Goal: Information Seeking & Learning: Learn about a topic

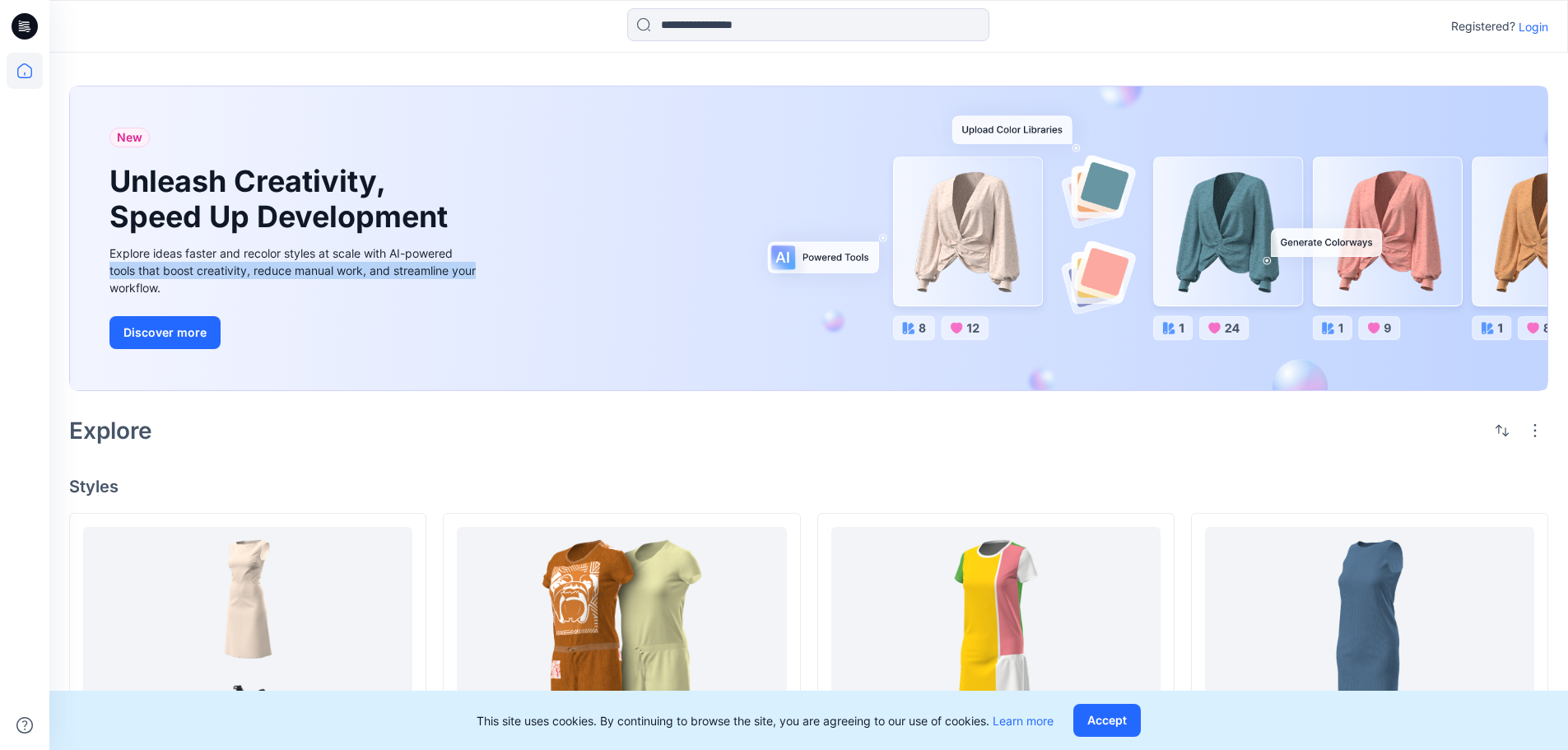
drag, startPoint x: 786, startPoint y: 263, endPoint x: 725, endPoint y: 224, distance: 72.4
click at [777, 256] on div "New Unleash Creativity, Speed Up Development Explore ideas faster and recolor s…" at bounding box center [809, 238] width 1478 height 304
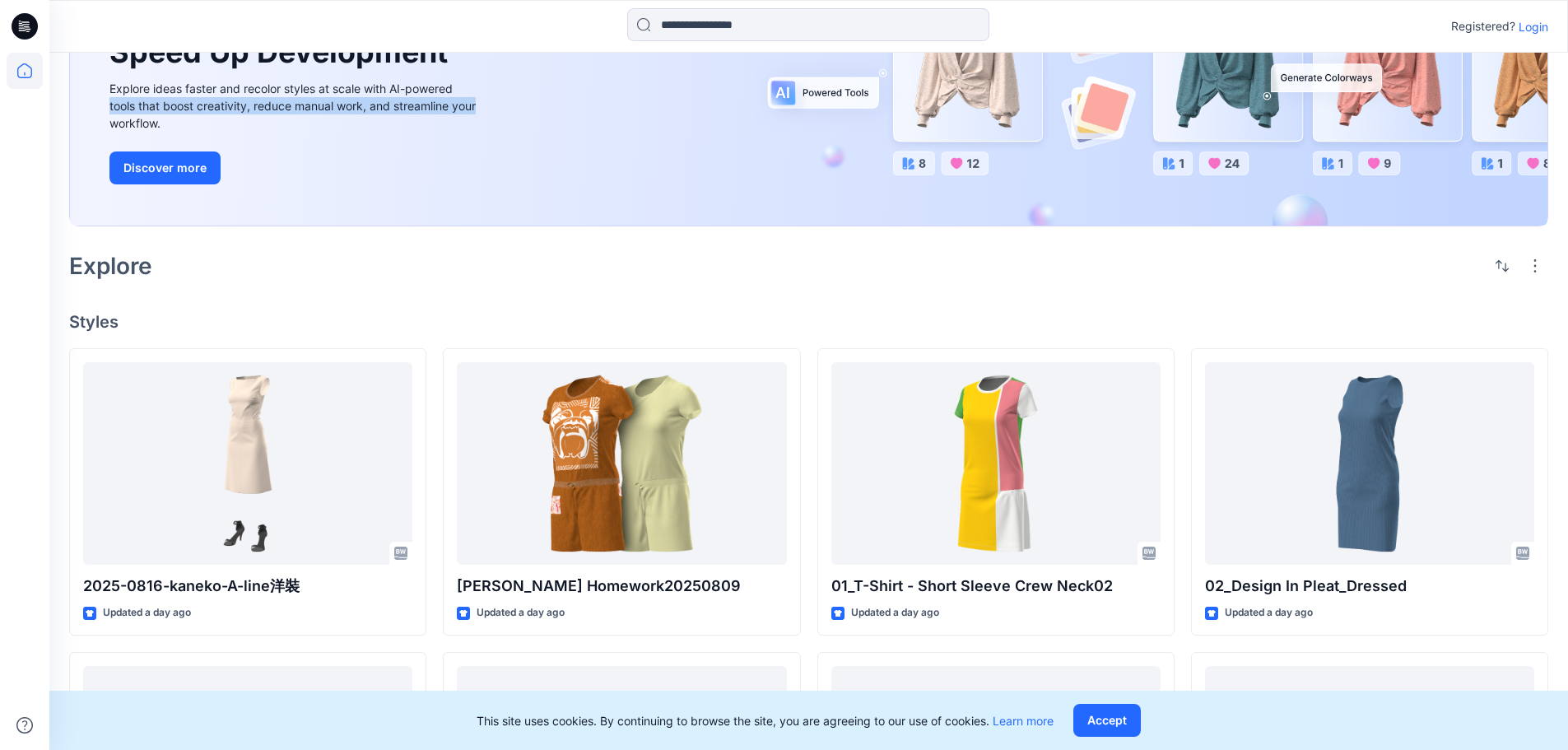
scroll to position [247, 0]
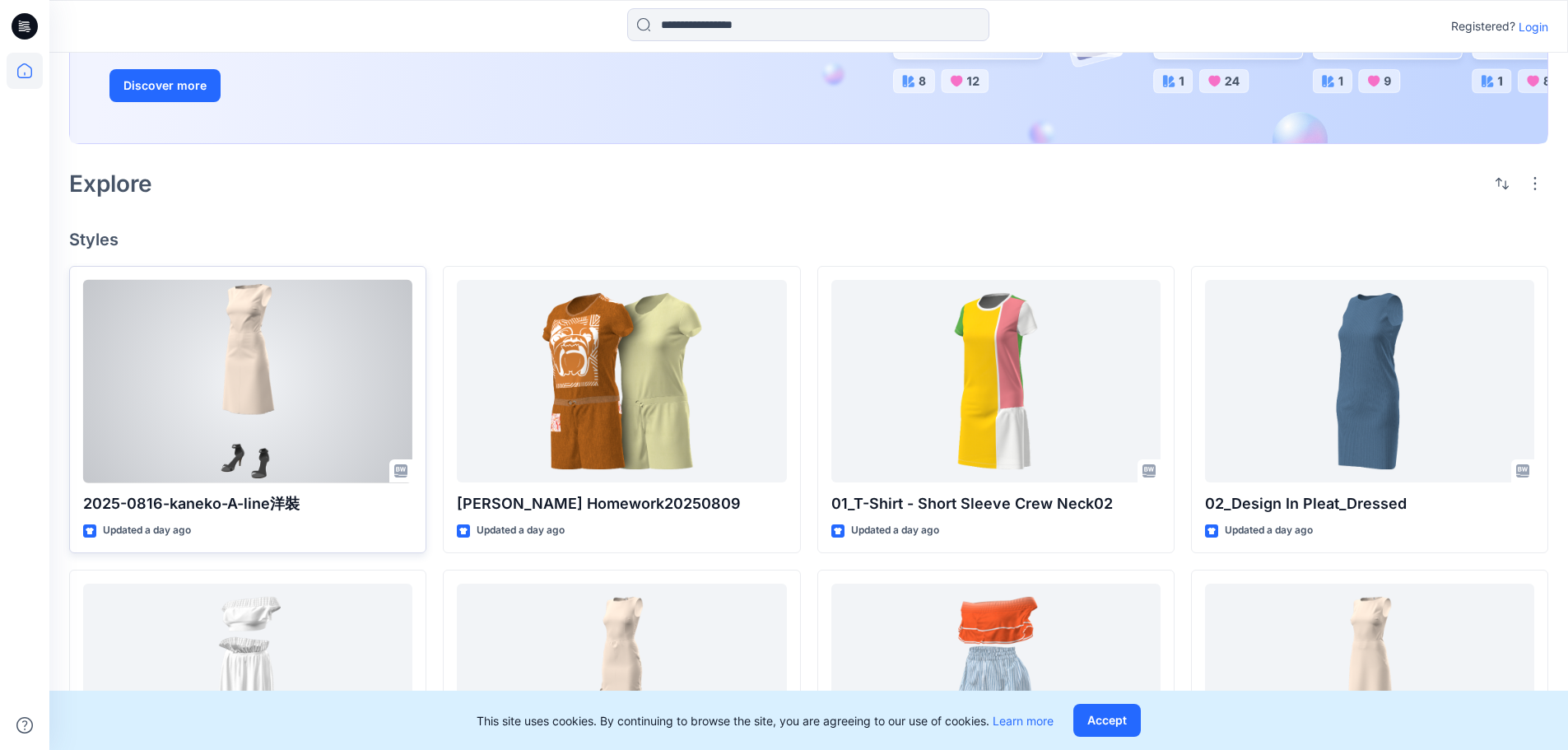
click at [261, 379] on div at bounding box center [248, 381] width 329 height 203
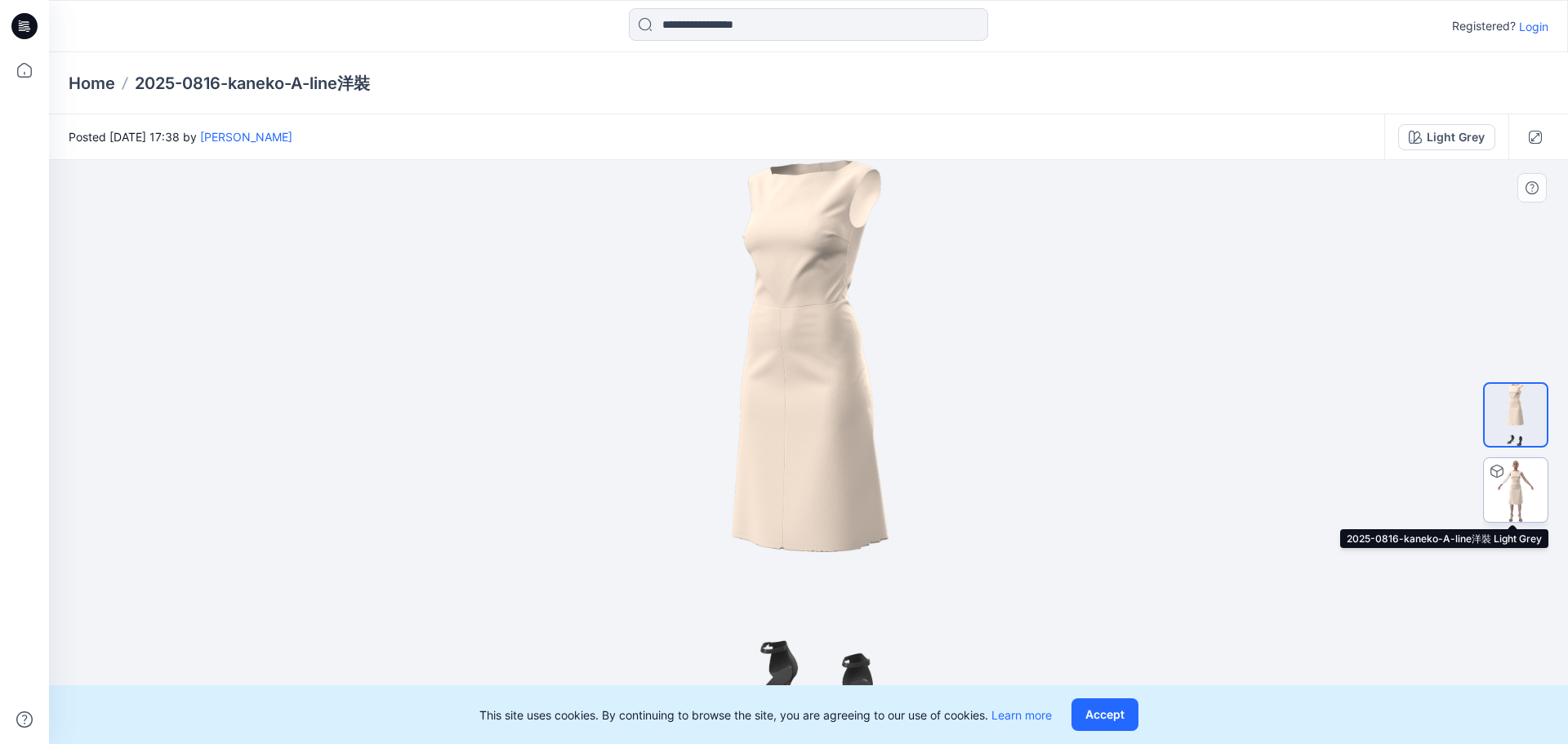
click at [1515, 479] on img at bounding box center [1515, 490] width 64 height 64
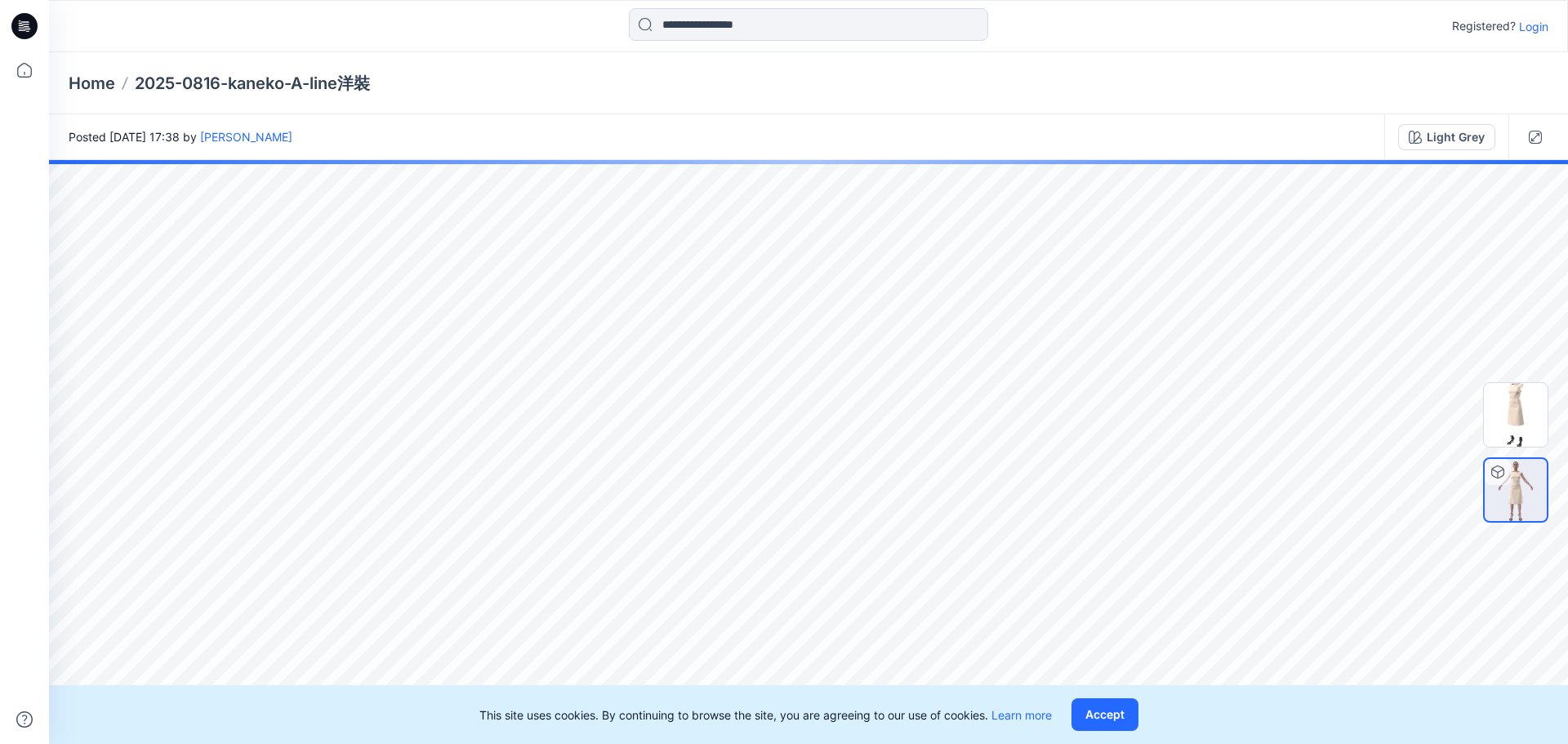
click at [1505, 492] on img at bounding box center [1515, 490] width 62 height 62
click at [1511, 402] on img at bounding box center [1515, 415] width 64 height 64
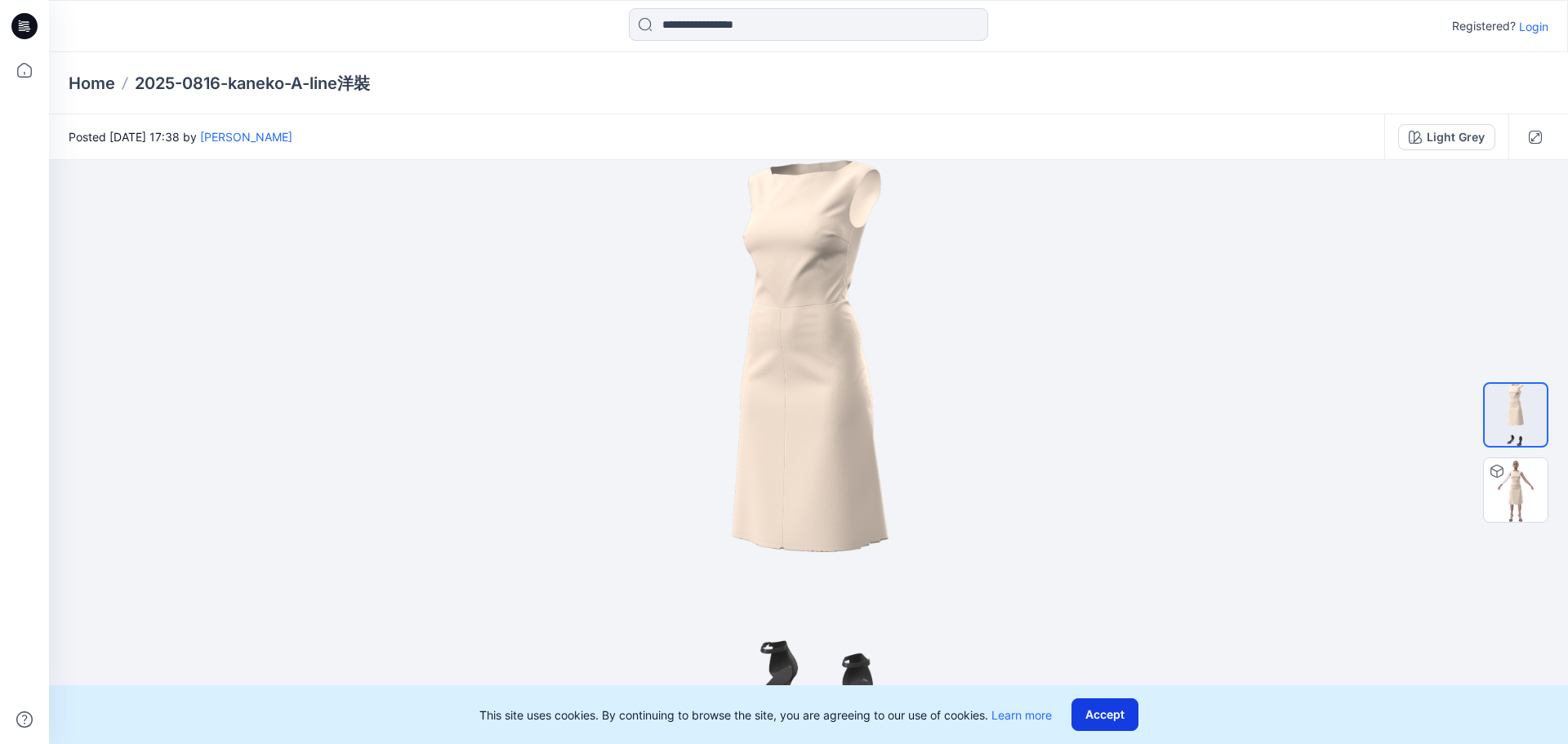
click at [1109, 713] on button "Accept" at bounding box center [1104, 714] width 67 height 33
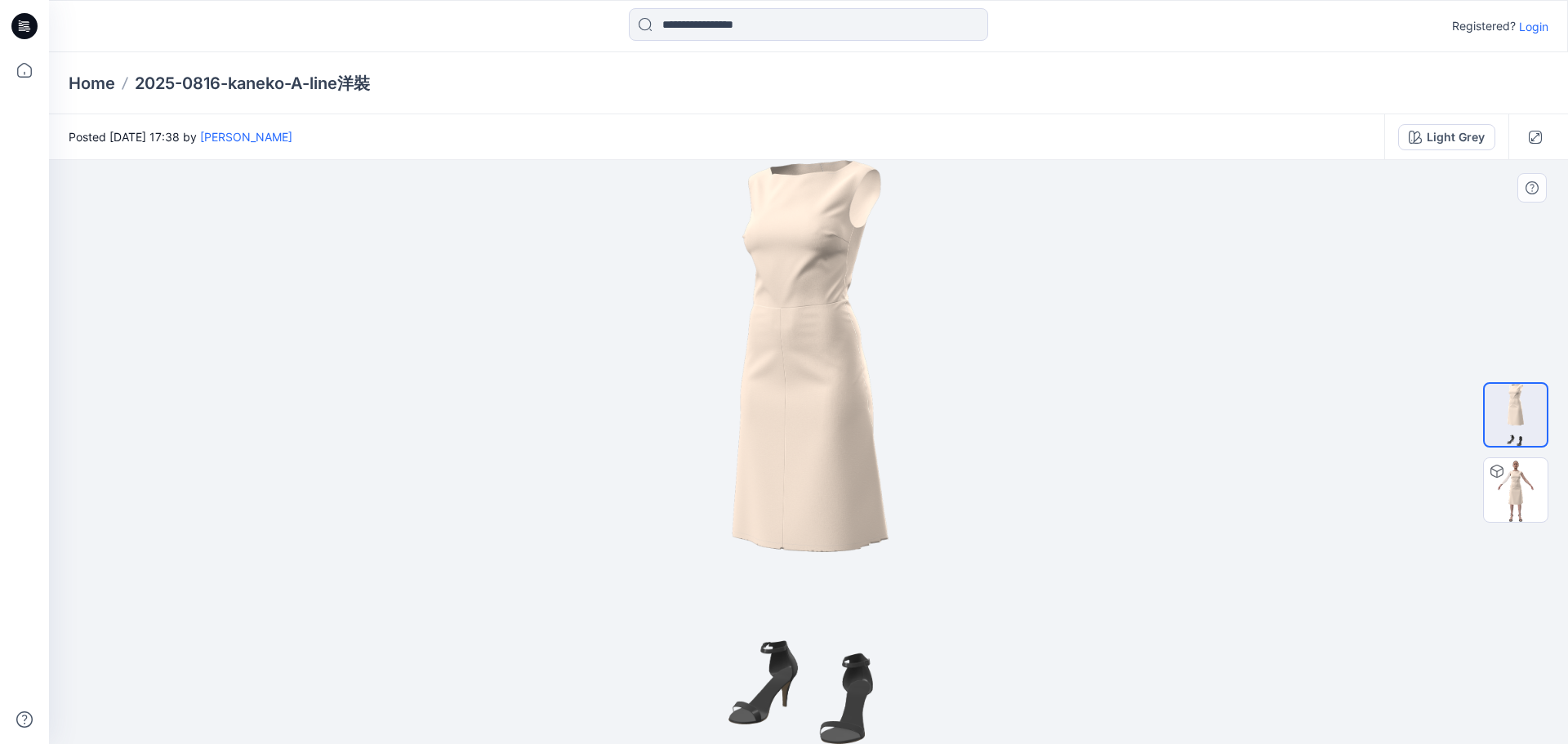
click at [926, 449] on div at bounding box center [808, 452] width 1519 height 584
click at [1517, 485] on img at bounding box center [1515, 490] width 64 height 64
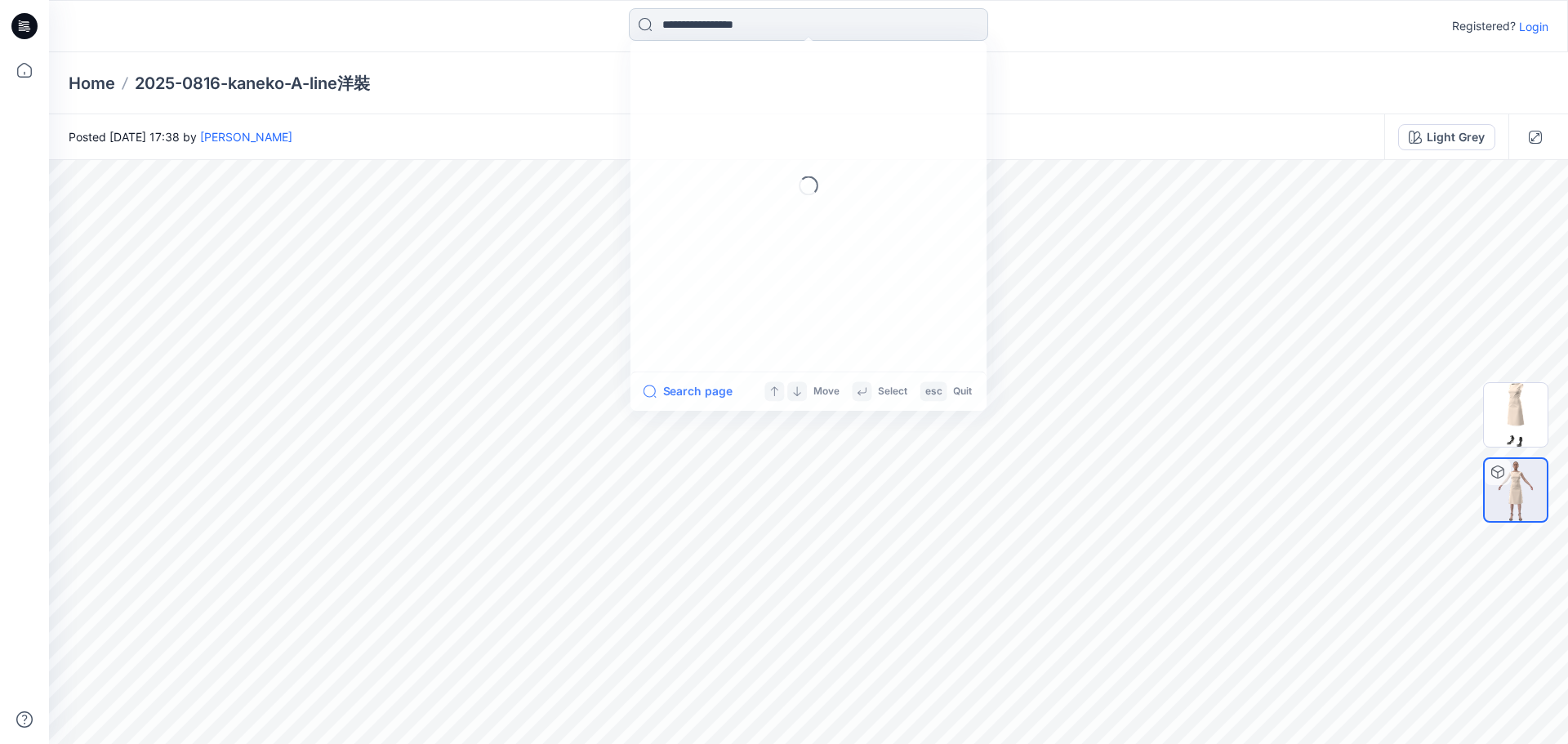
click at [713, 32] on input at bounding box center [807, 24] width 359 height 33
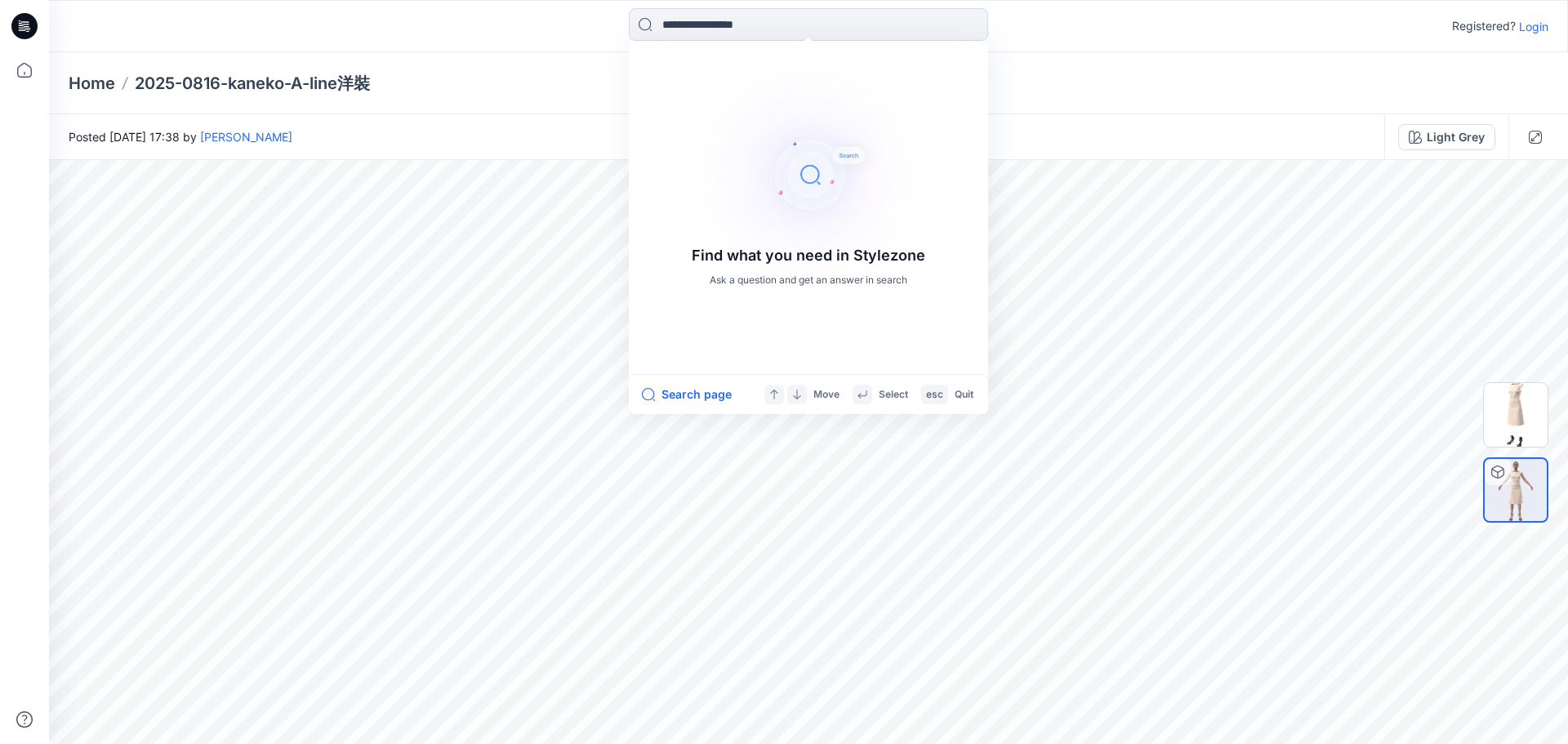
click at [804, 173] on img at bounding box center [808, 175] width 261 height 261
click at [807, 172] on img at bounding box center [808, 175] width 261 height 261
click at [893, 398] on p "Select" at bounding box center [893, 395] width 29 height 17
click at [690, 393] on button "Search page" at bounding box center [686, 394] width 90 height 19
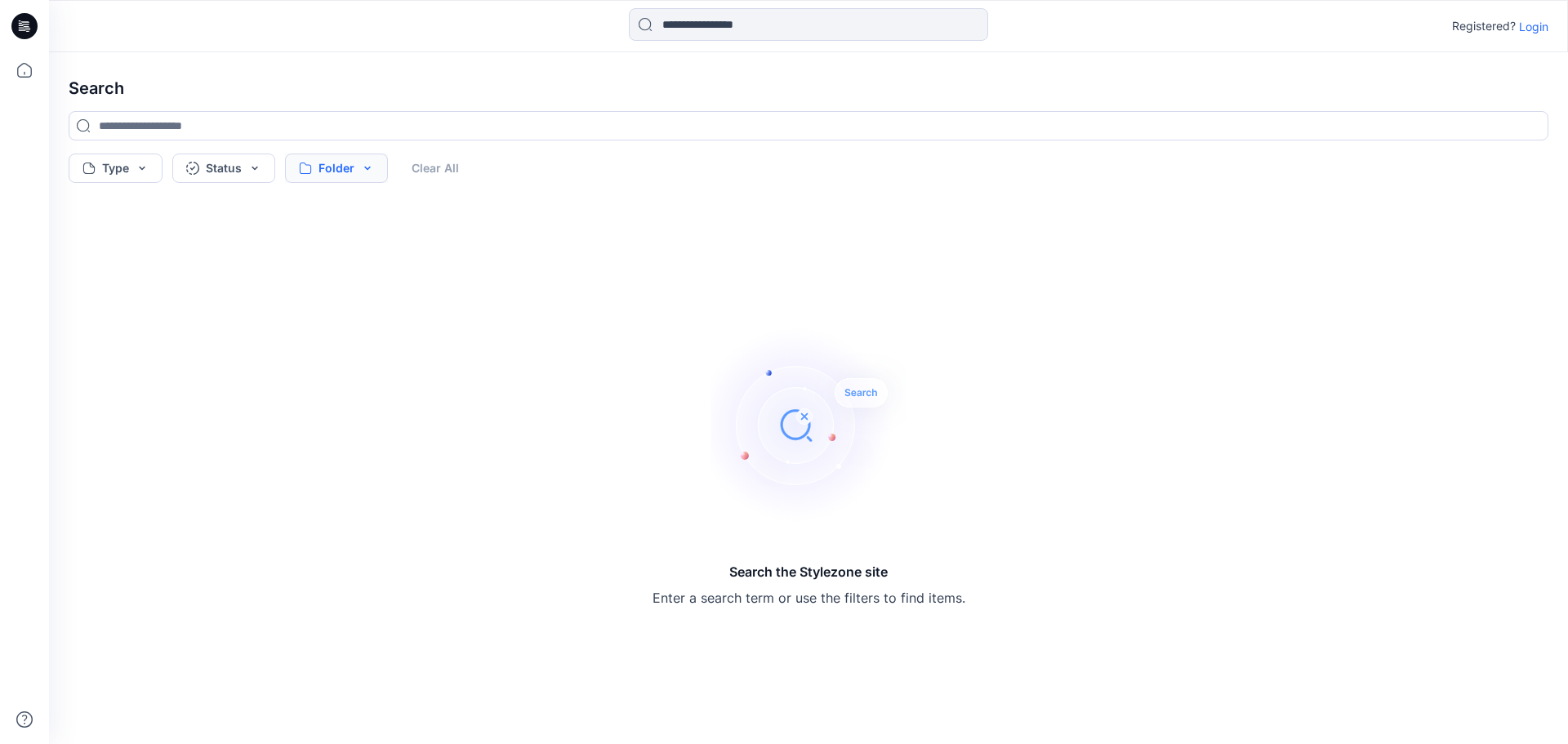
click at [337, 175] on button "Folder" at bounding box center [336, 167] width 103 height 29
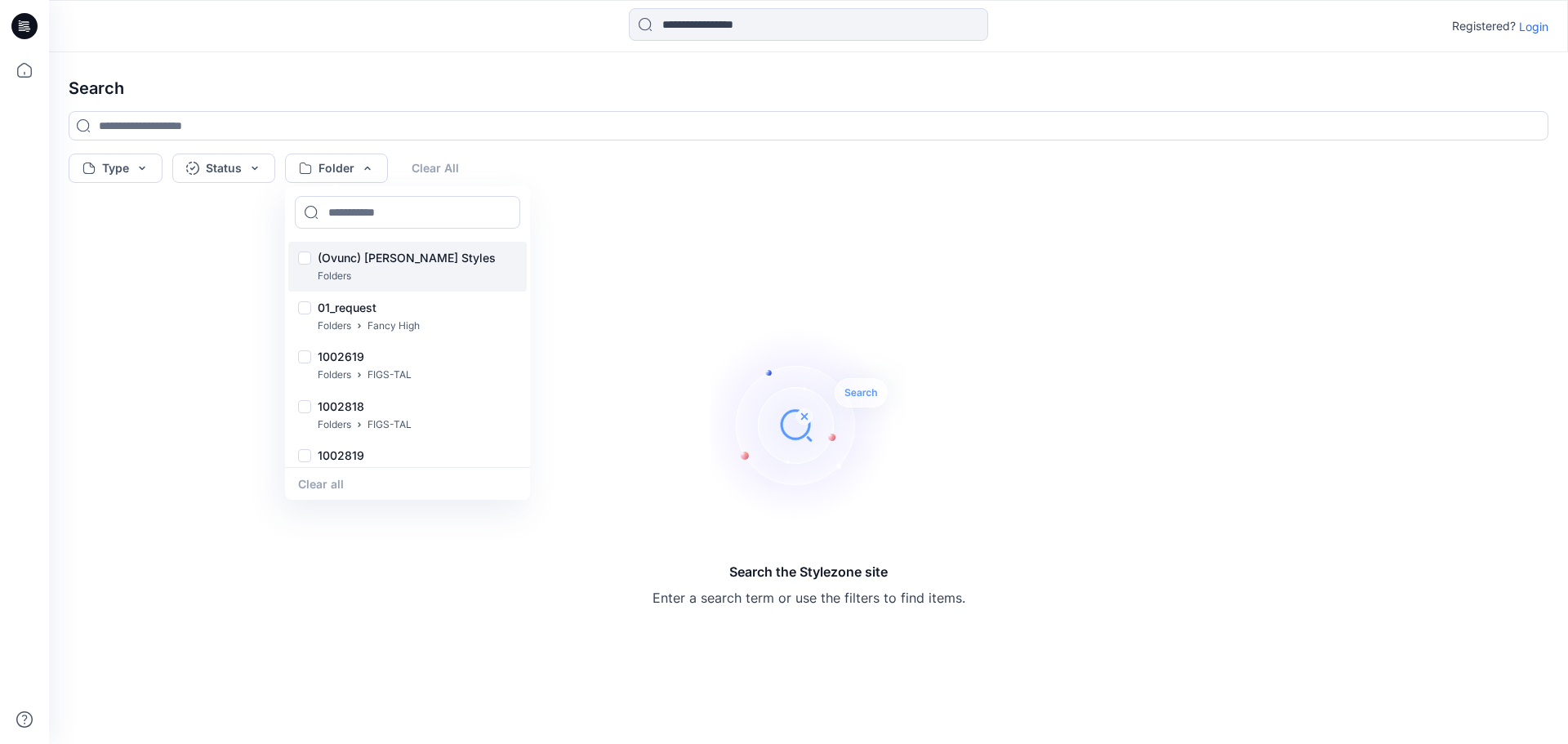
click at [394, 255] on p "(Ovunc) Luna's Styles" at bounding box center [407, 258] width 178 height 19
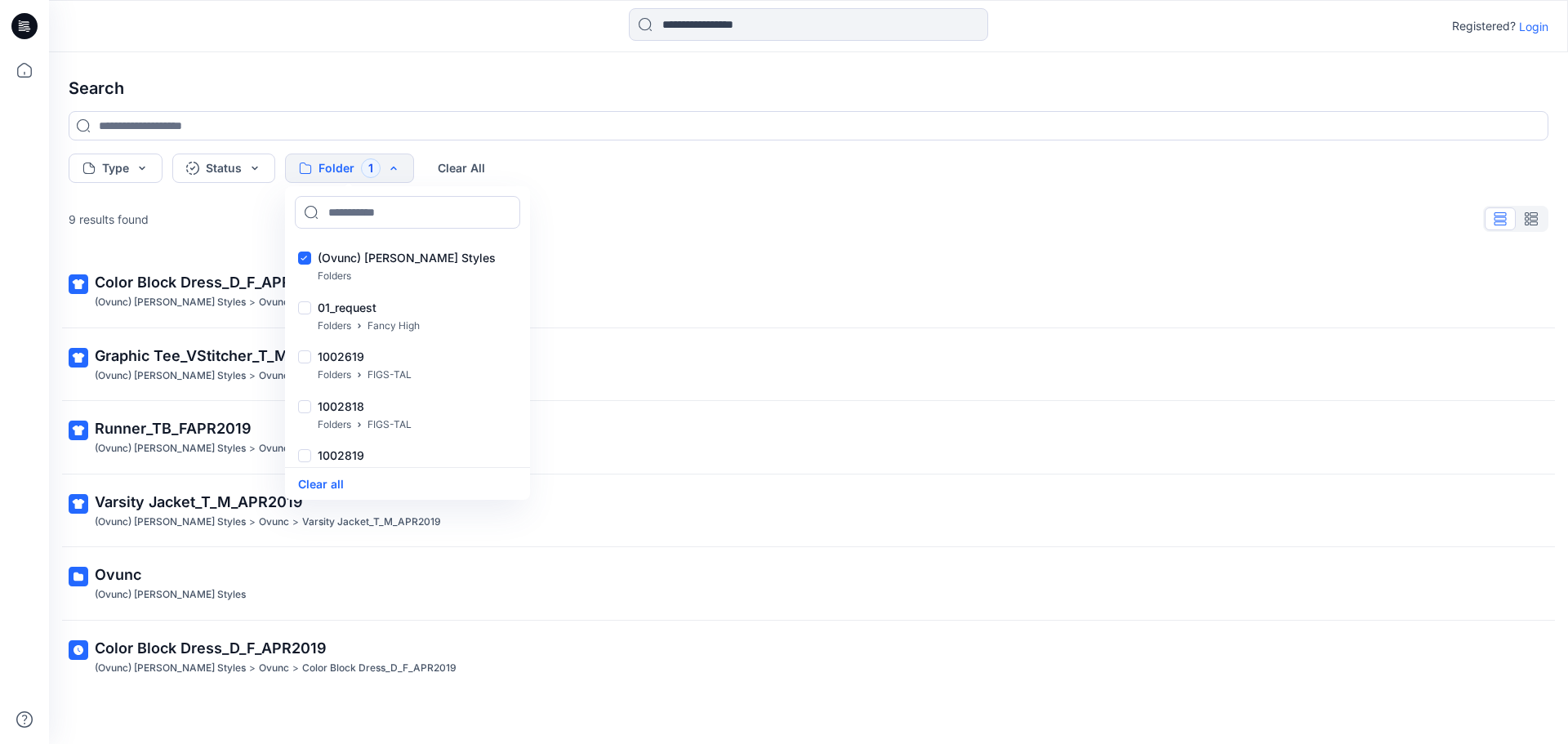
click at [685, 222] on div "9 results found" at bounding box center [808, 218] width 1506 height 33
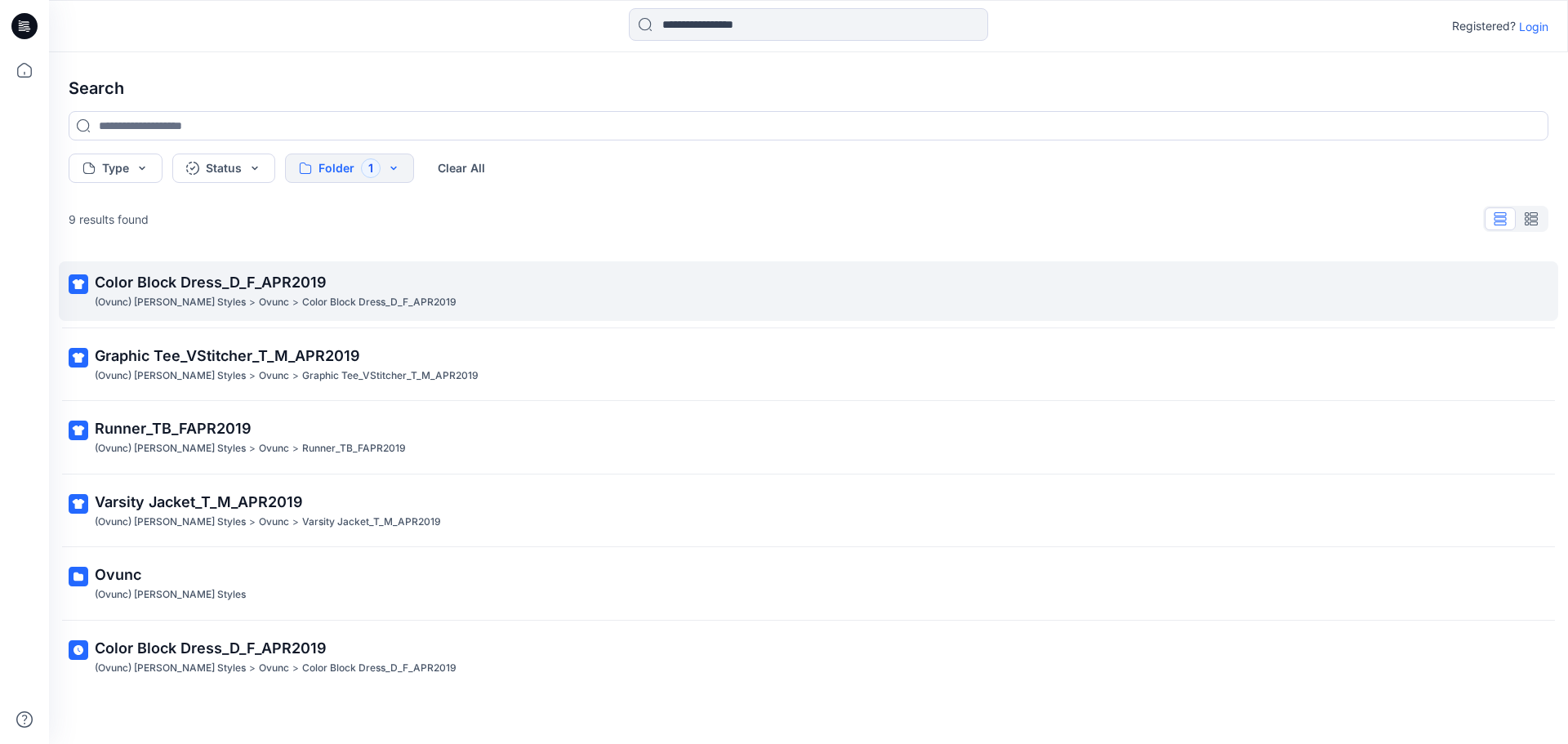
click at [210, 289] on span "Color Block Dress_D_F_APR2019" at bounding box center [210, 282] width 232 height 17
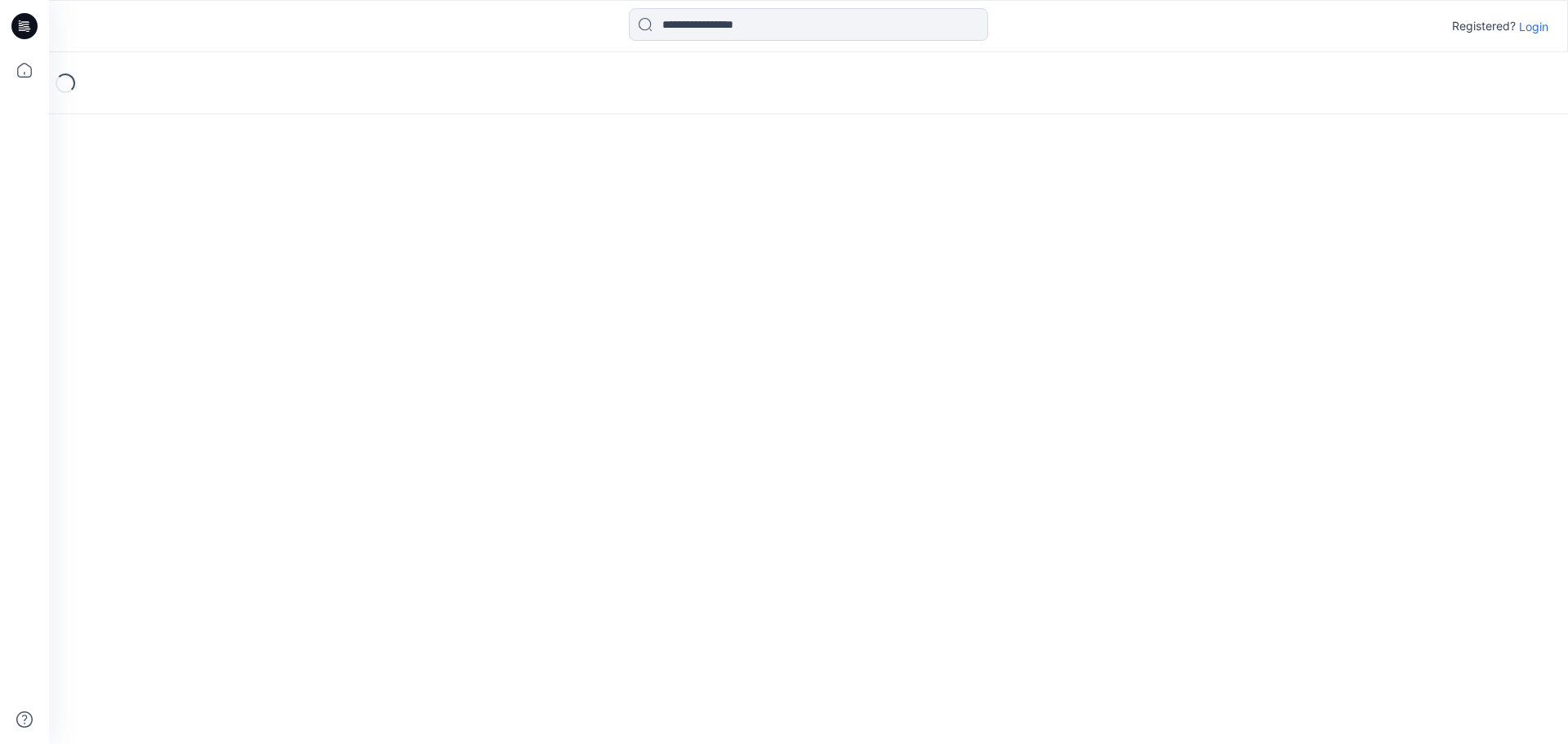
click at [210, 289] on div "Loading..." at bounding box center [808, 398] width 1519 height 692
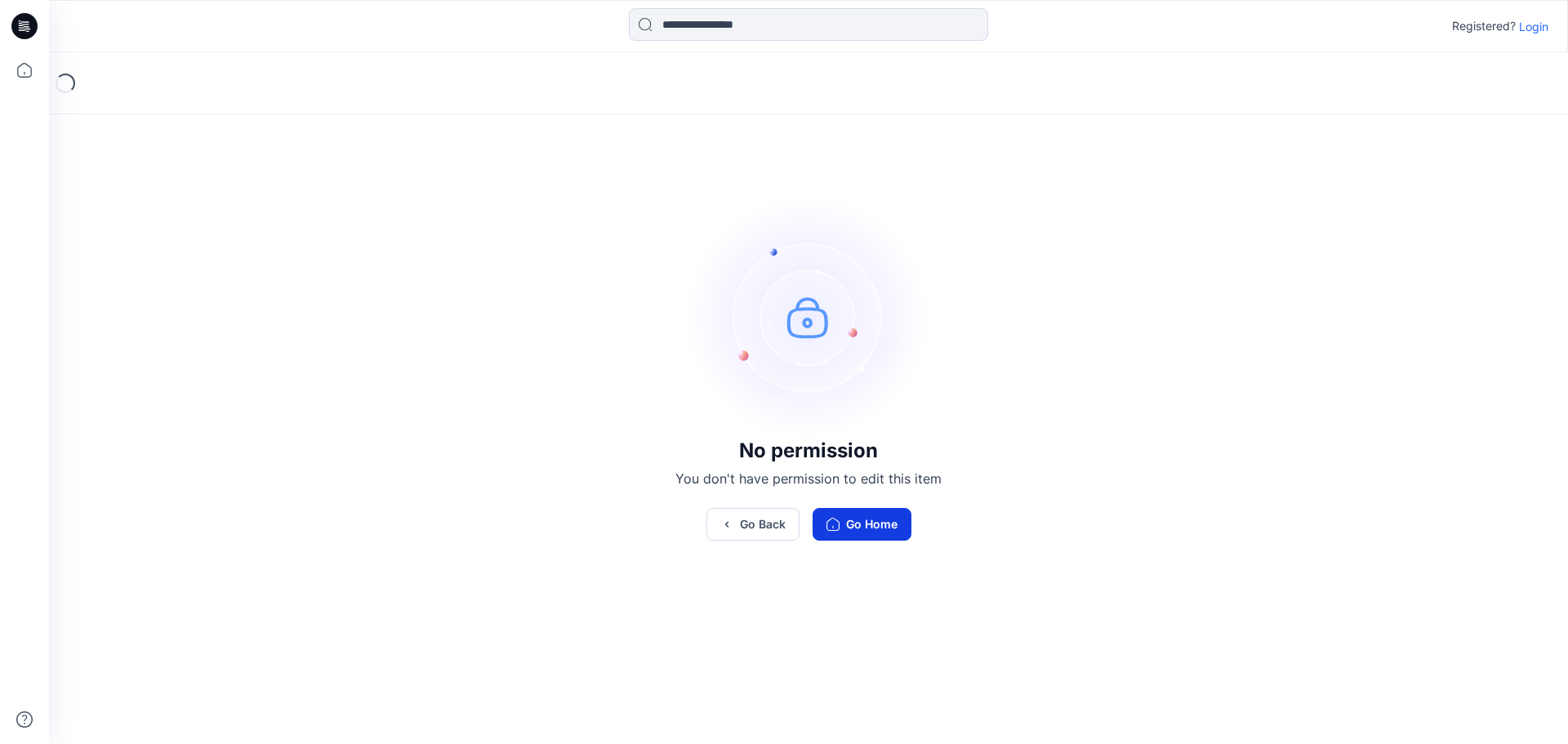
click at [870, 520] on button "Go Home" at bounding box center [862, 524] width 99 height 33
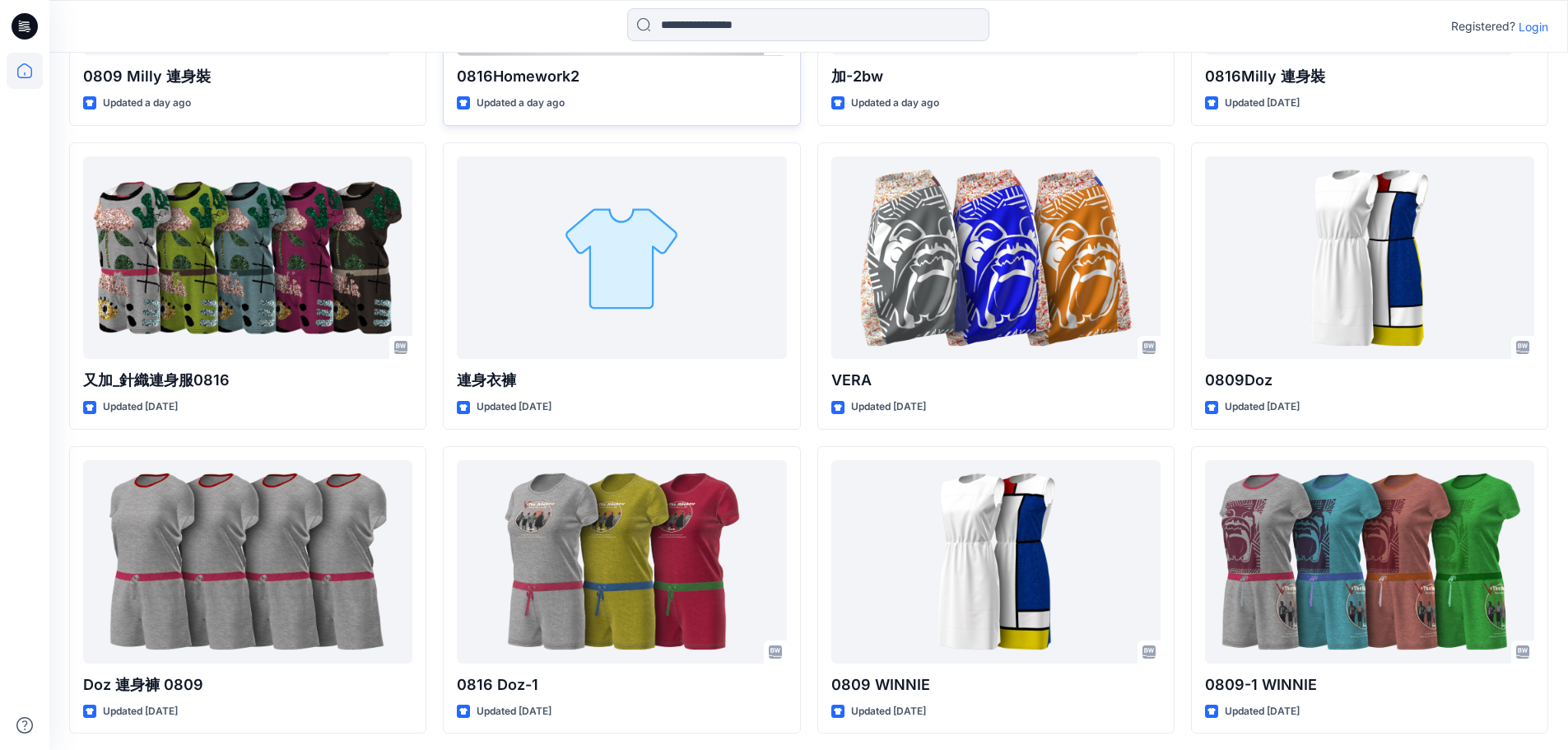
scroll to position [3720, 0]
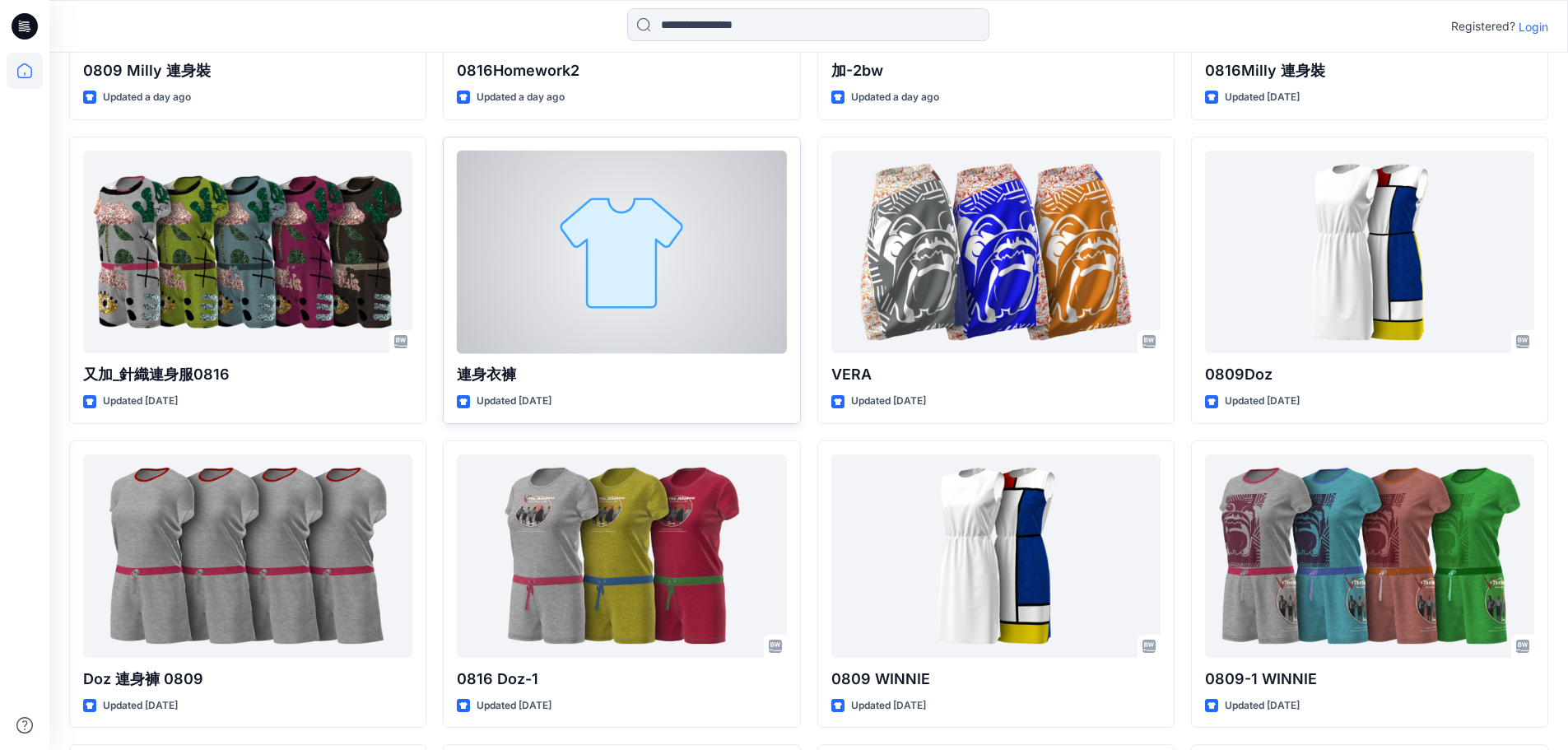
click at [612, 231] on div at bounding box center [622, 252] width 329 height 203
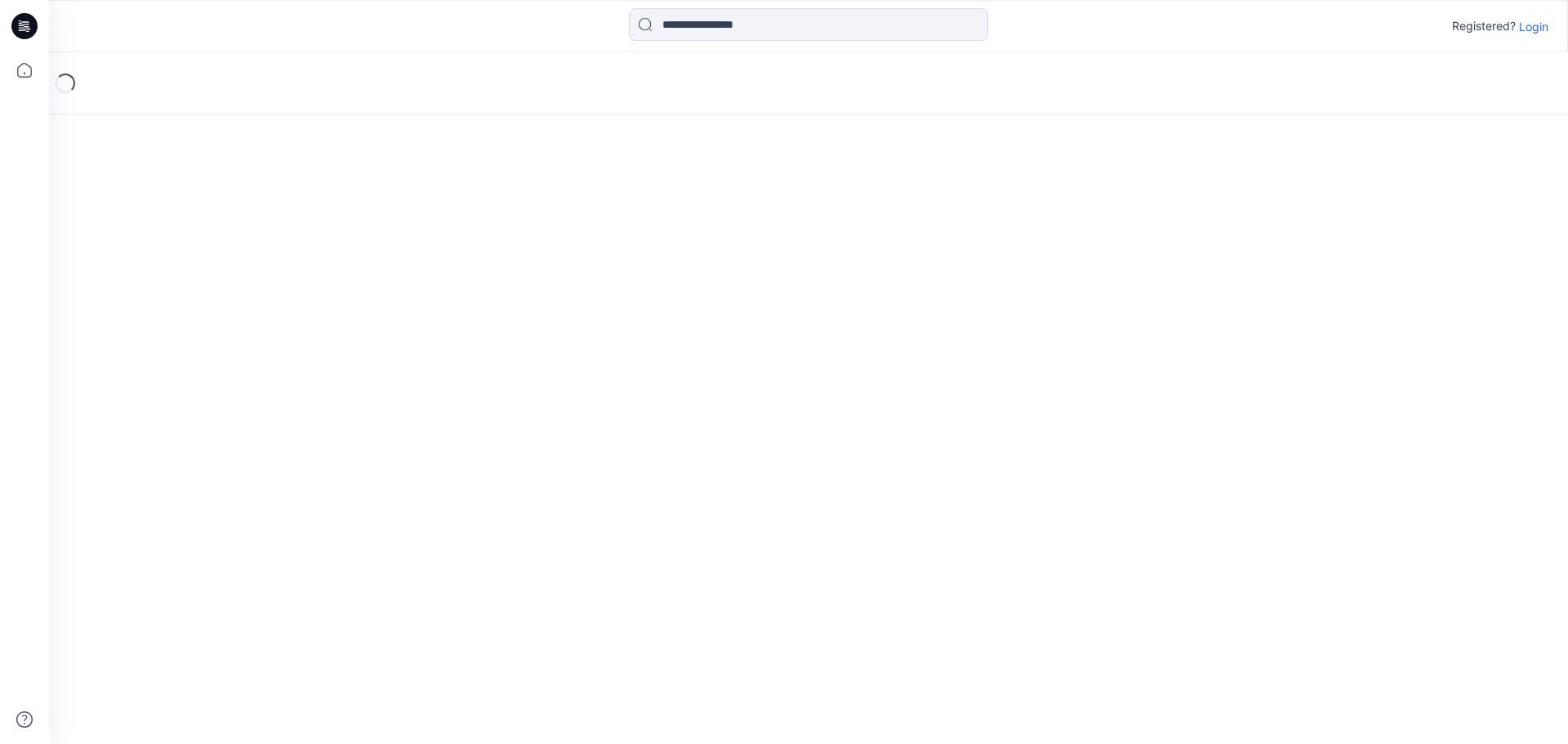
click at [607, 229] on div "Loading..." at bounding box center [808, 398] width 1519 height 692
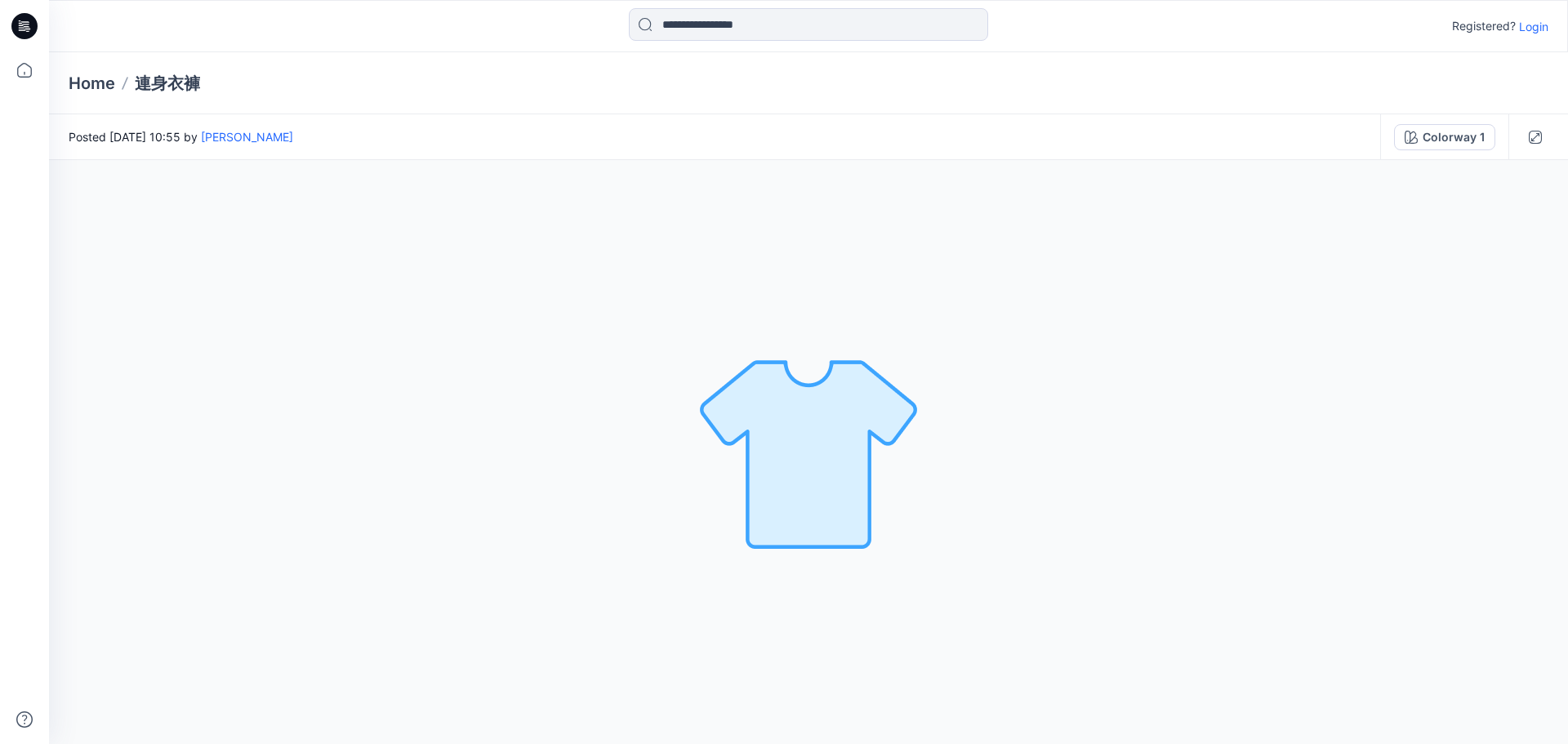
click at [757, 411] on img at bounding box center [808, 452] width 228 height 228
click at [793, 441] on img at bounding box center [808, 452] width 228 height 228
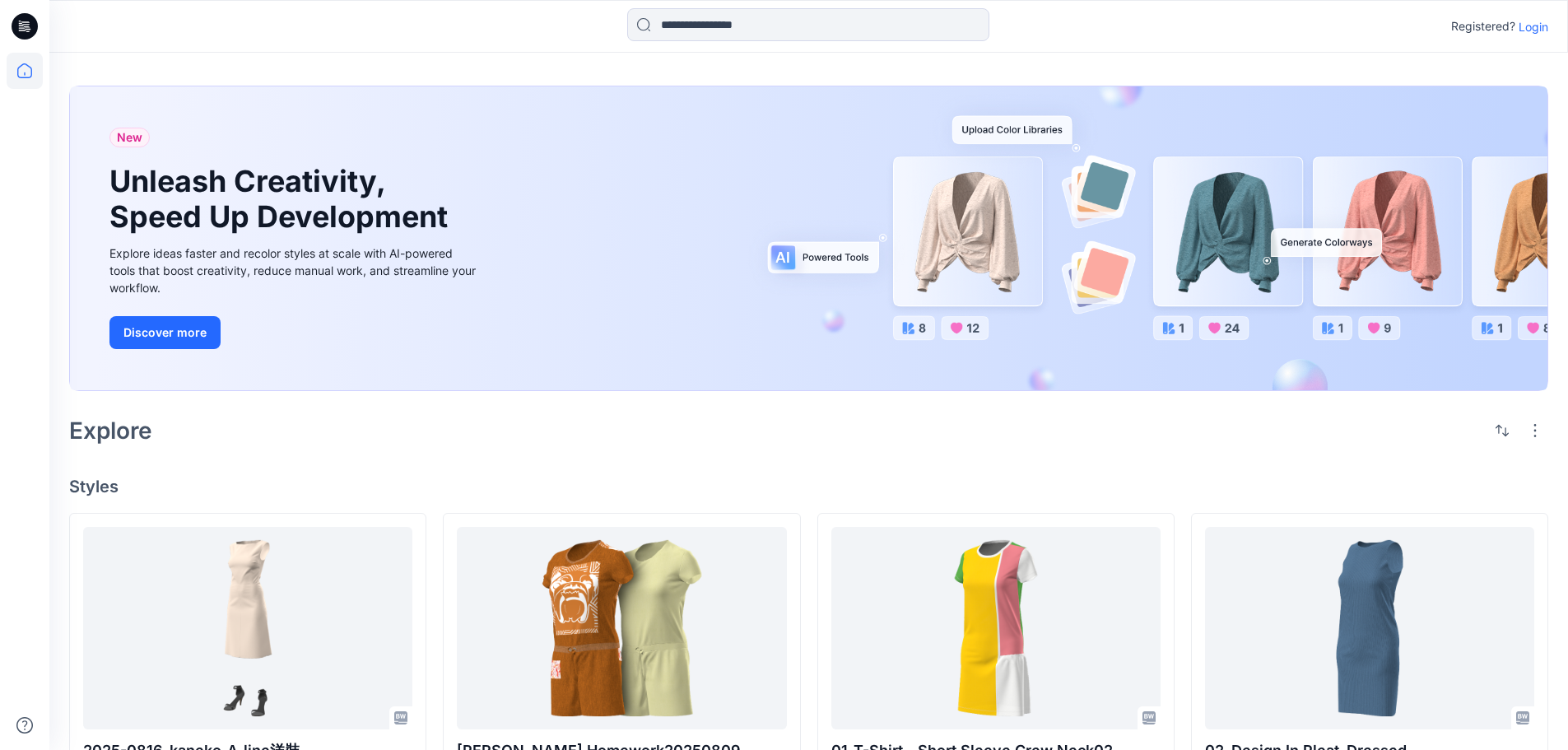
click at [1194, 250] on div "New Unleash Creativity, Speed Up Development Explore ideas faster and recolor s…" at bounding box center [809, 238] width 1478 height 304
click at [1230, 232] on div "New Unleash Creativity, Speed Up Development Explore ideas faster and recolor s…" at bounding box center [809, 238] width 1478 height 304
click at [1016, 136] on div "New Unleash Creativity, Speed Up Development Explore ideas faster and recolor s…" at bounding box center [809, 238] width 1478 height 304
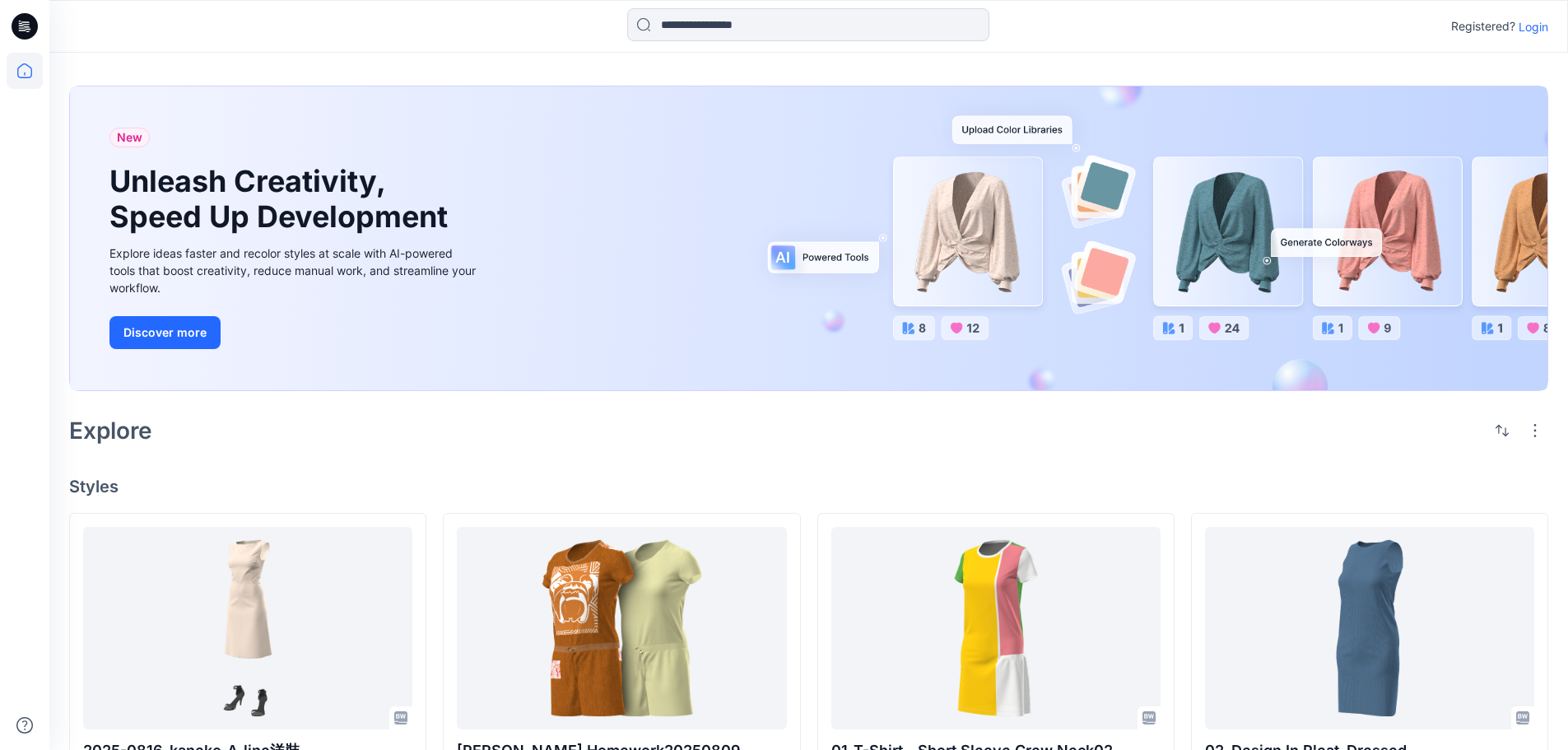
click at [810, 262] on div "New Unleash Creativity, Speed Up Development Explore ideas faster and recolor s…" at bounding box center [809, 238] width 1478 height 304
click at [151, 342] on button "Discover more" at bounding box center [165, 332] width 111 height 33
click at [790, 256] on div "New Unleash Creativity, Speed Up Development Explore ideas faster and recolor s…" at bounding box center [809, 238] width 1478 height 304
click at [445, 255] on div "Explore ideas faster and recolor styles at scale with AI-powered tools that boo…" at bounding box center [294, 270] width 370 height 51
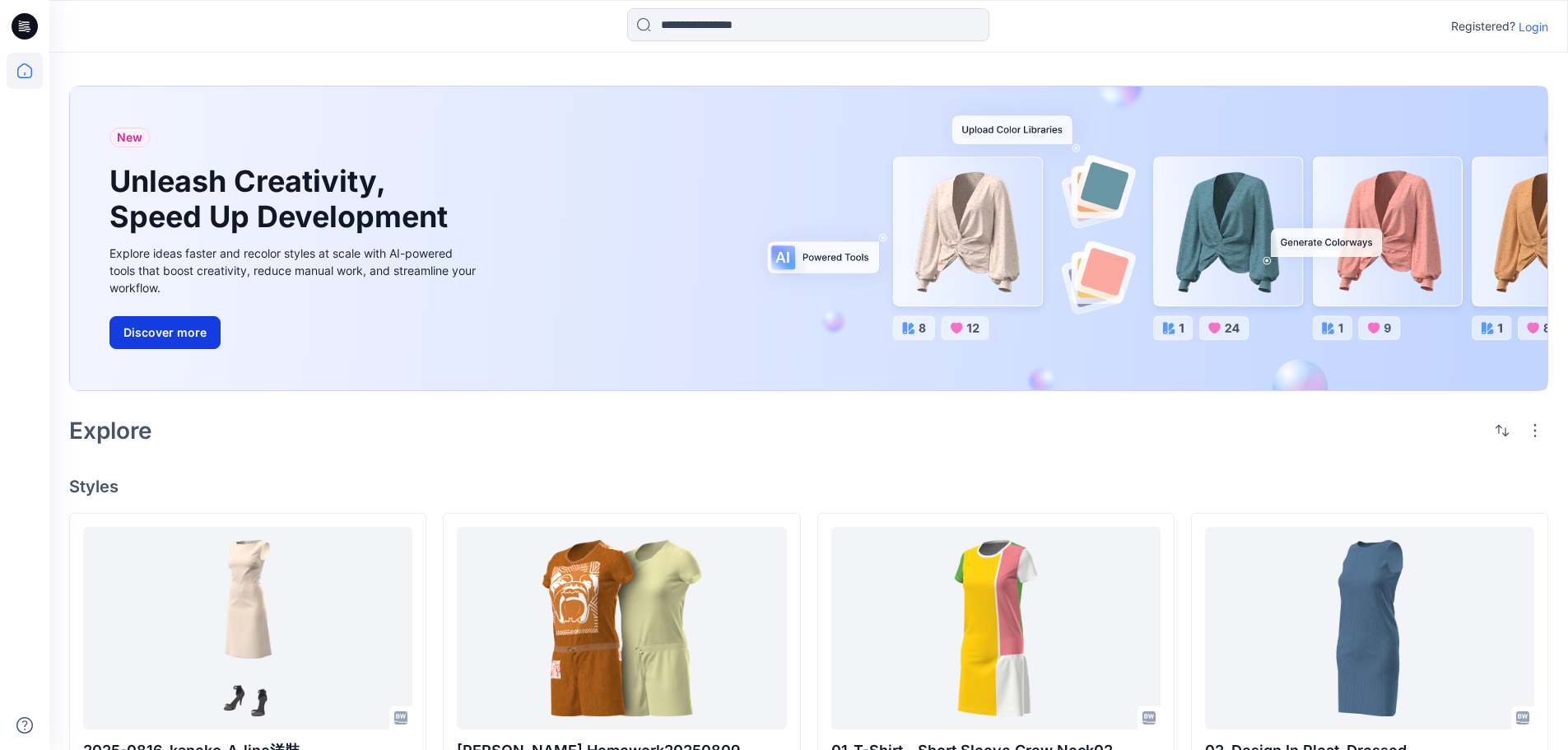
click at [170, 338] on button "Discover more" at bounding box center [165, 332] width 111 height 33
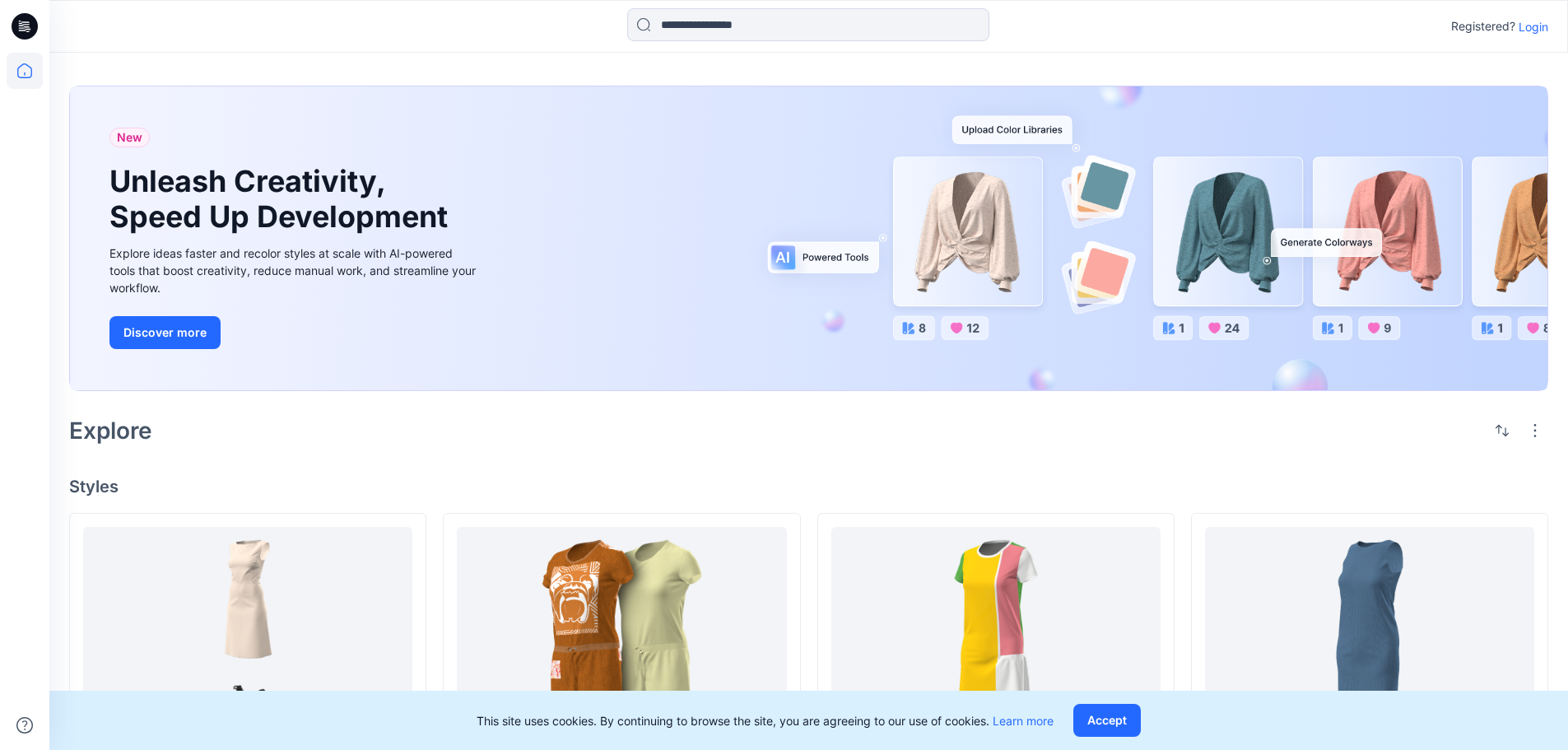
click at [1534, 21] on p "Login" at bounding box center [1533, 26] width 30 height 17
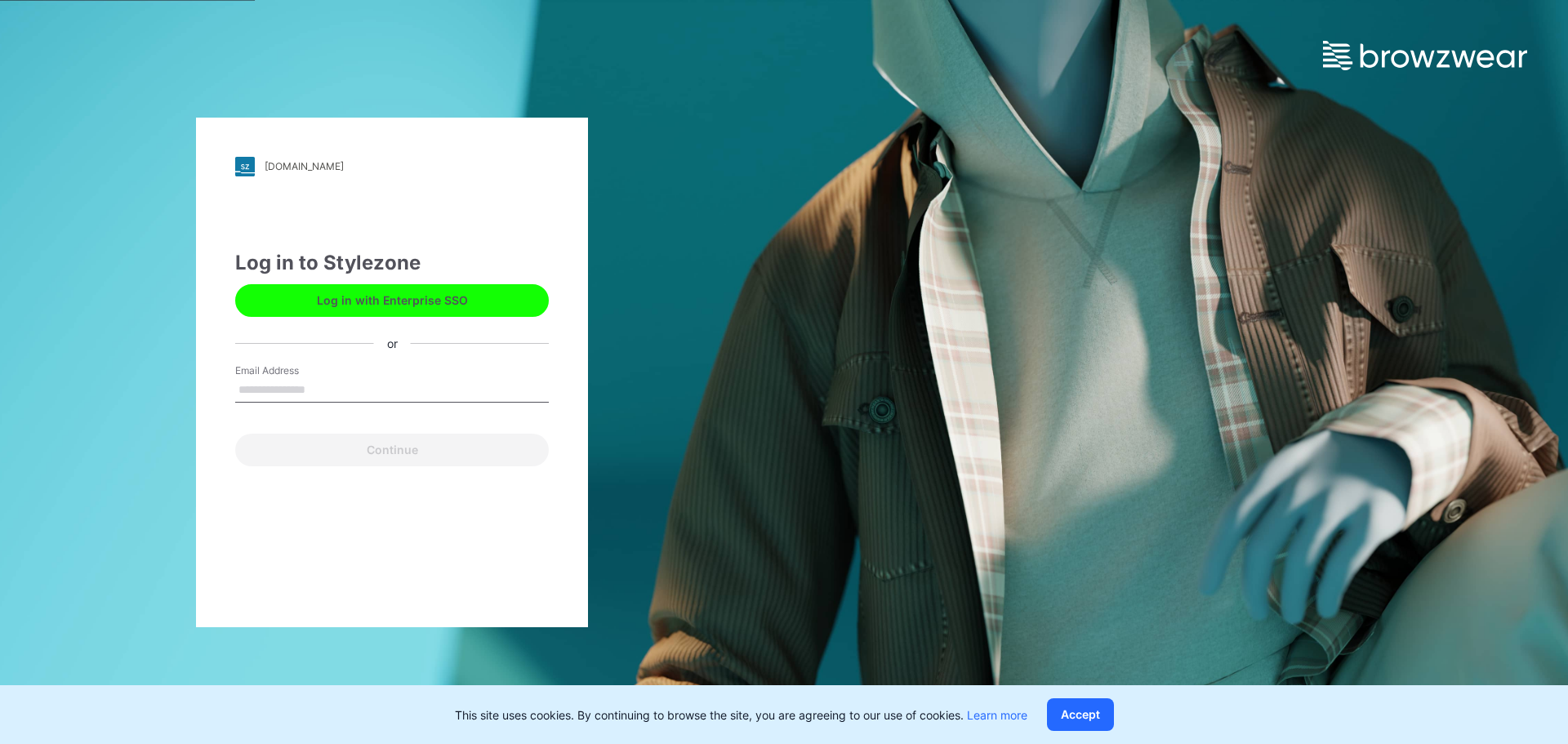
click at [233, 387] on div "friends.stylezone.com Loading... Log in to Stylezone Log in with Enterprise SSO…" at bounding box center [392, 372] width 392 height 510
click at [246, 391] on input "Email Address" at bounding box center [392, 390] width 314 height 24
type input "*"
click at [372, 298] on button "Log in with Enterprise SSO" at bounding box center [392, 300] width 314 height 33
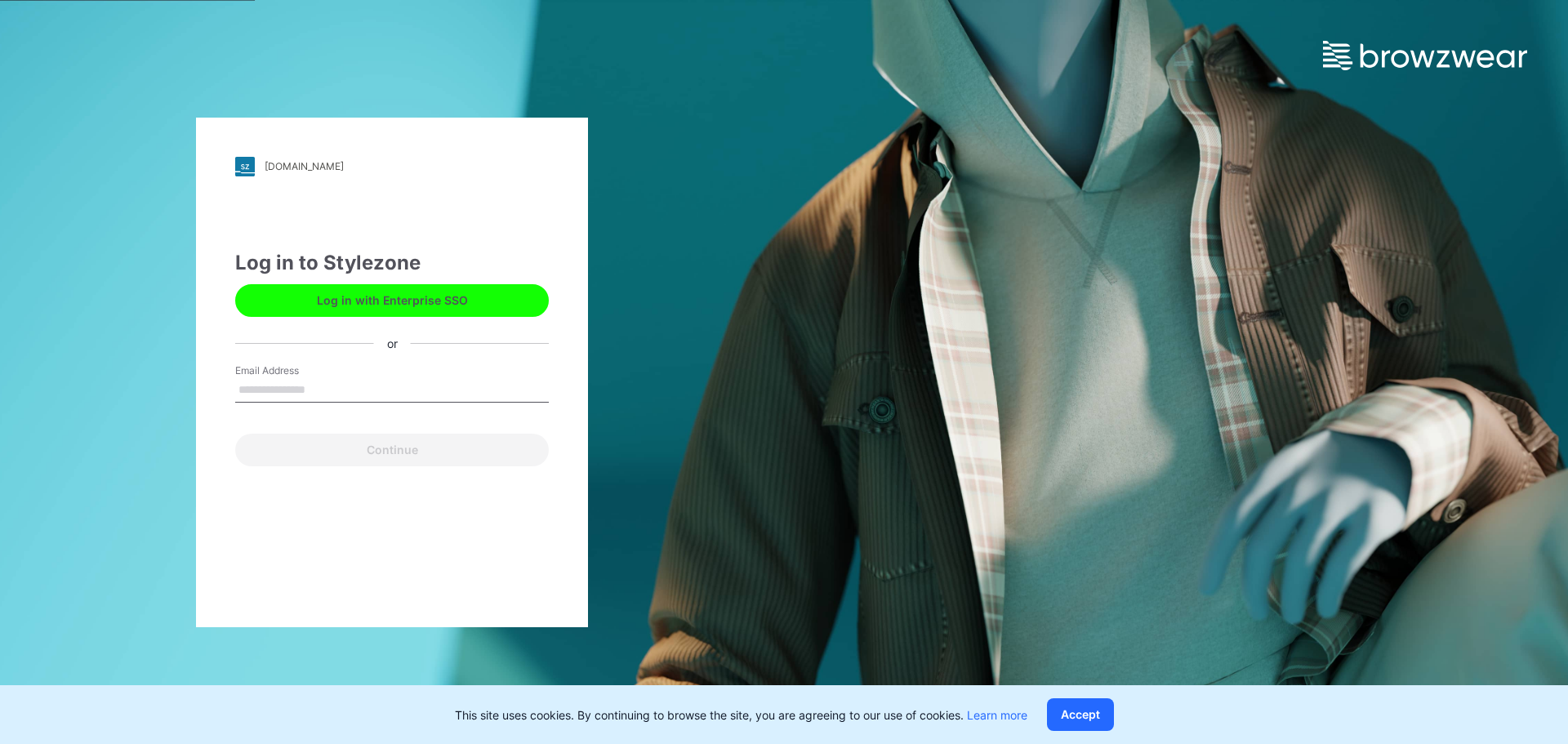
click at [272, 391] on input "Email Address" at bounding box center [392, 390] width 314 height 24
click at [243, 390] on input "Email Address" at bounding box center [392, 390] width 314 height 24
type input "**********"
click at [352, 386] on input "**********" at bounding box center [392, 390] width 314 height 24
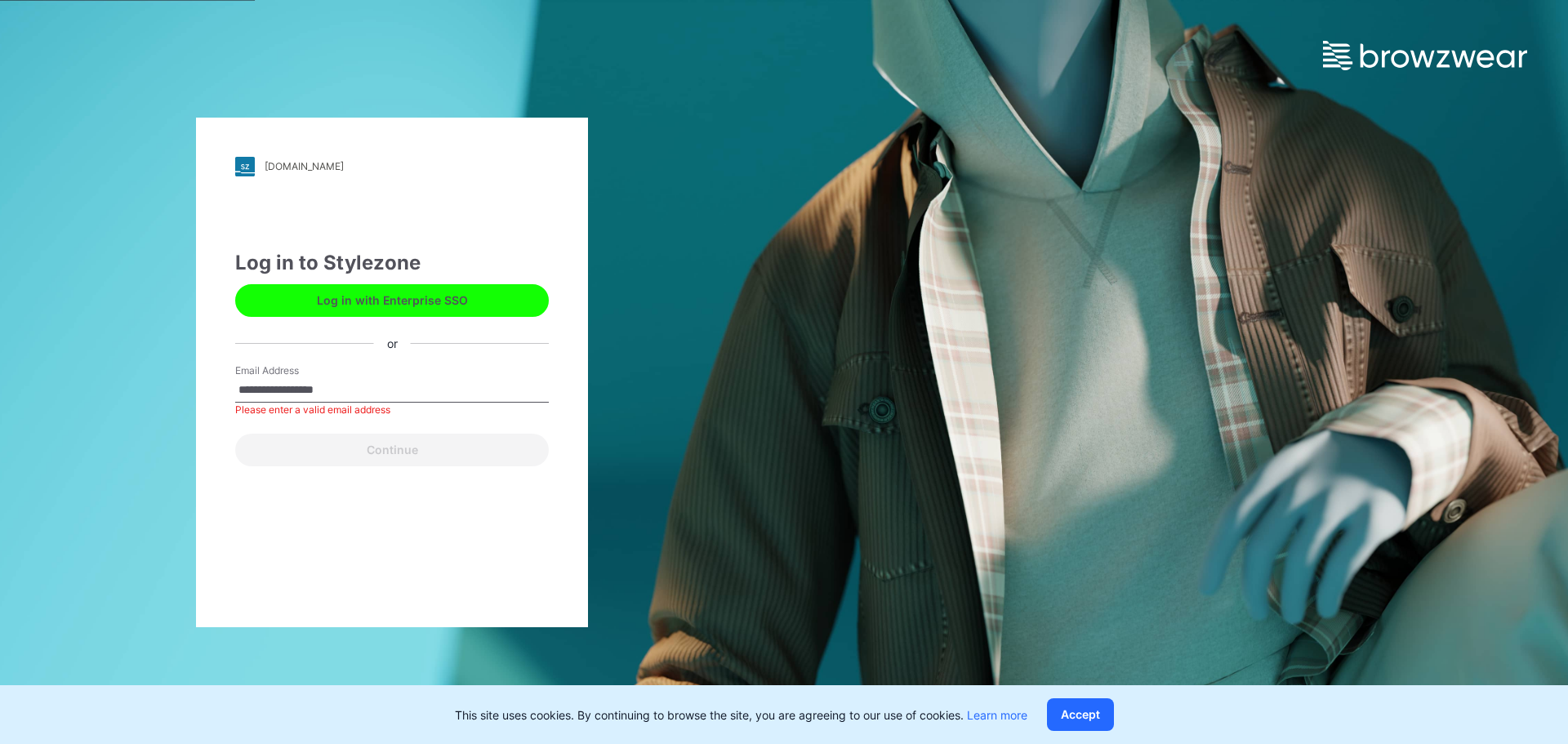
click at [325, 393] on input "**********" at bounding box center [392, 390] width 314 height 24
click at [452, 398] on input "**********" at bounding box center [392, 390] width 314 height 24
click at [429, 443] on div "Continue" at bounding box center [392, 446] width 314 height 39
click at [359, 376] on div "**********" at bounding box center [392, 387] width 314 height 49
click at [342, 390] on input "**********" at bounding box center [392, 390] width 314 height 24
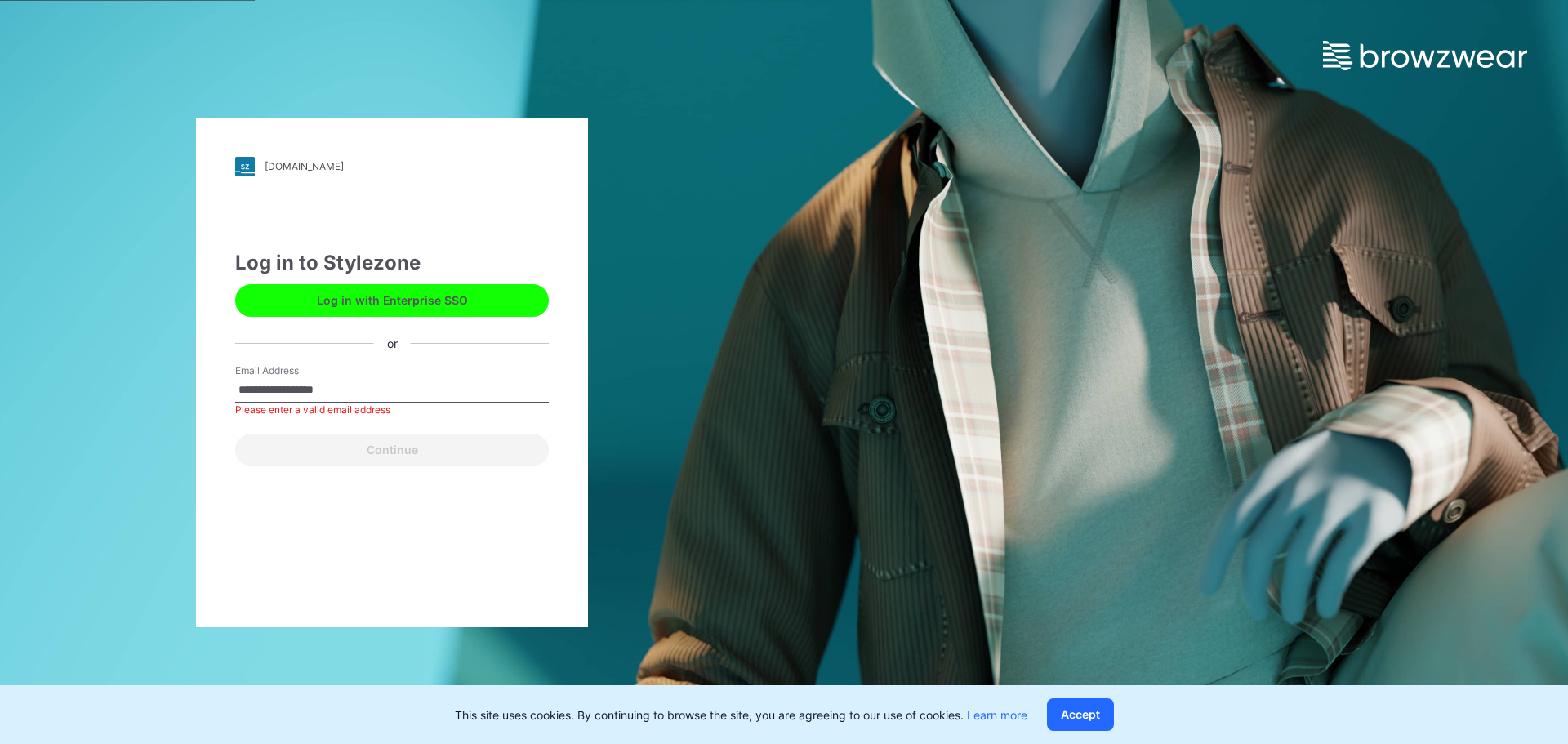
click at [351, 391] on input "**********" at bounding box center [392, 390] width 314 height 24
click at [674, 145] on div "**********" at bounding box center [392, 372] width 784 height 744
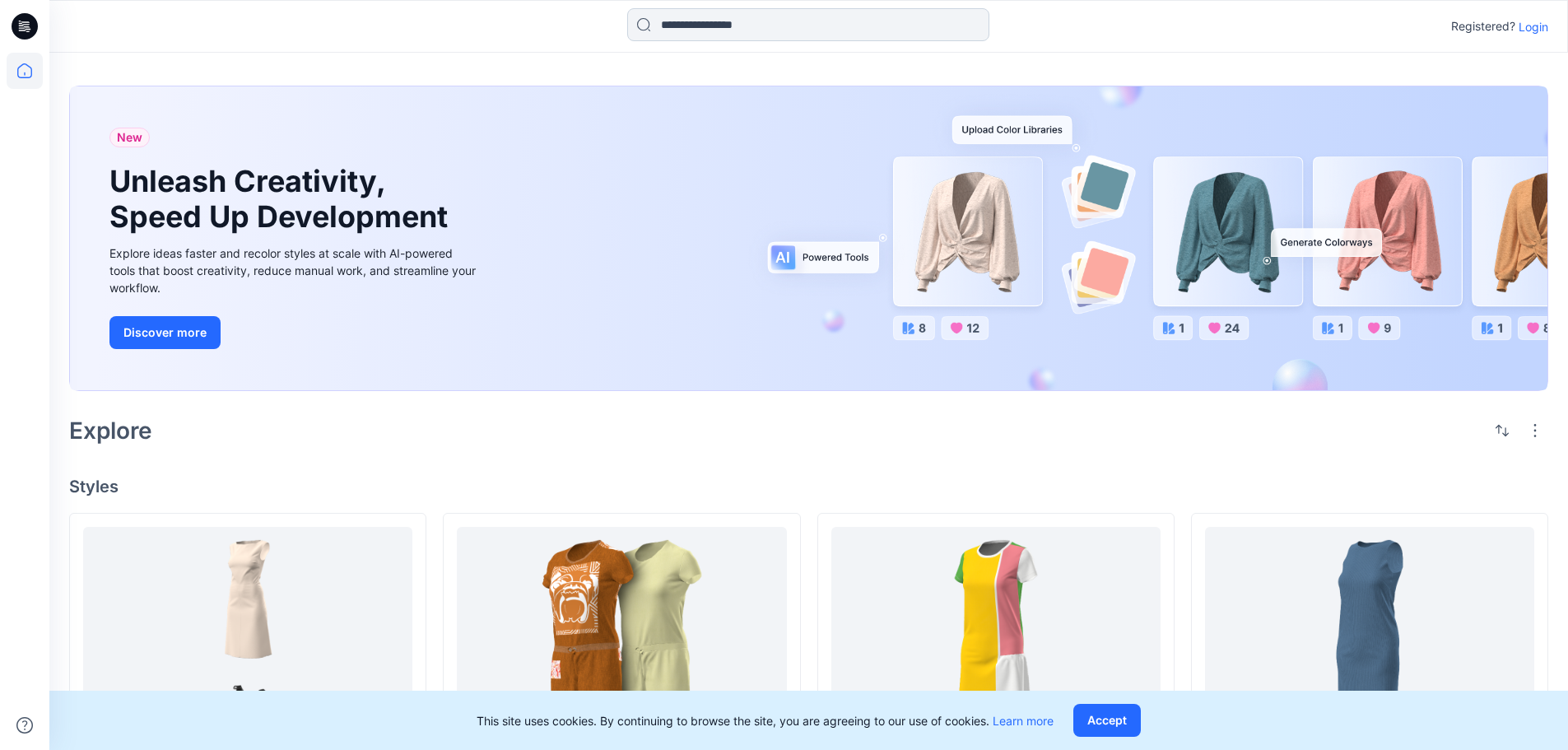
click at [771, 13] on input at bounding box center [808, 24] width 362 height 33
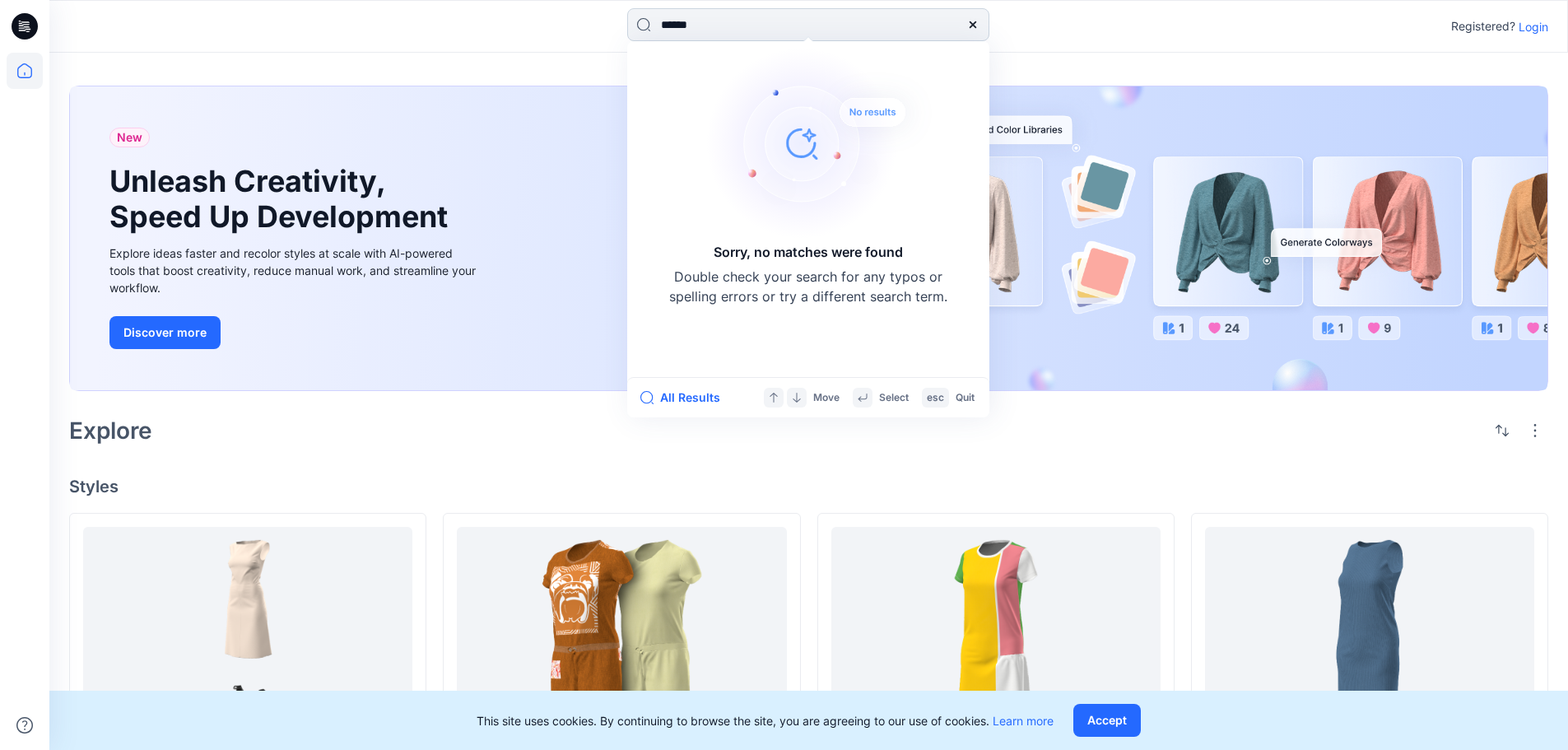
click at [706, 23] on input "******" at bounding box center [808, 24] width 362 height 33
click at [834, 12] on input "*********" at bounding box center [808, 24] width 362 height 33
click at [803, 131] on img at bounding box center [821, 143] width 230 height 197
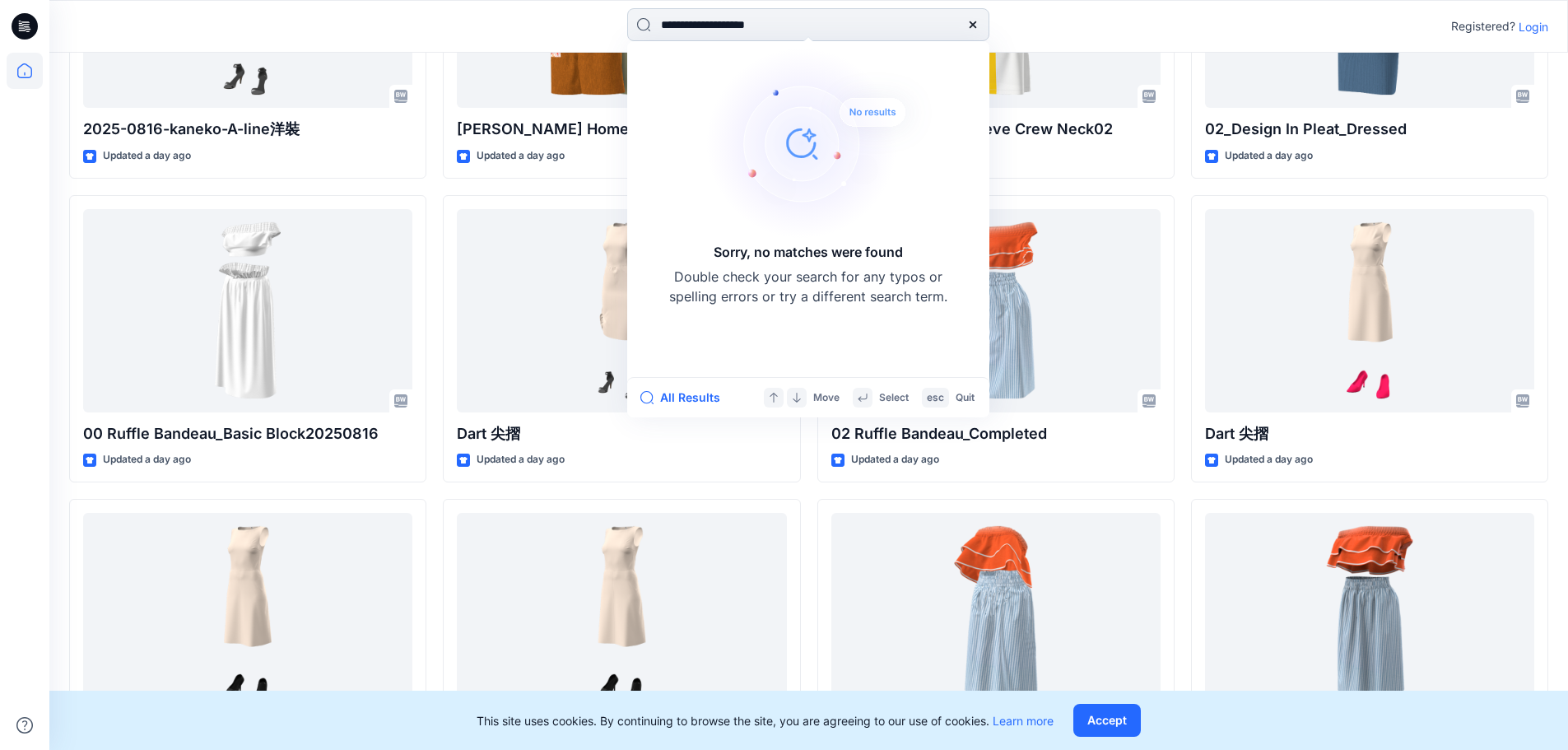
scroll to position [656, 0]
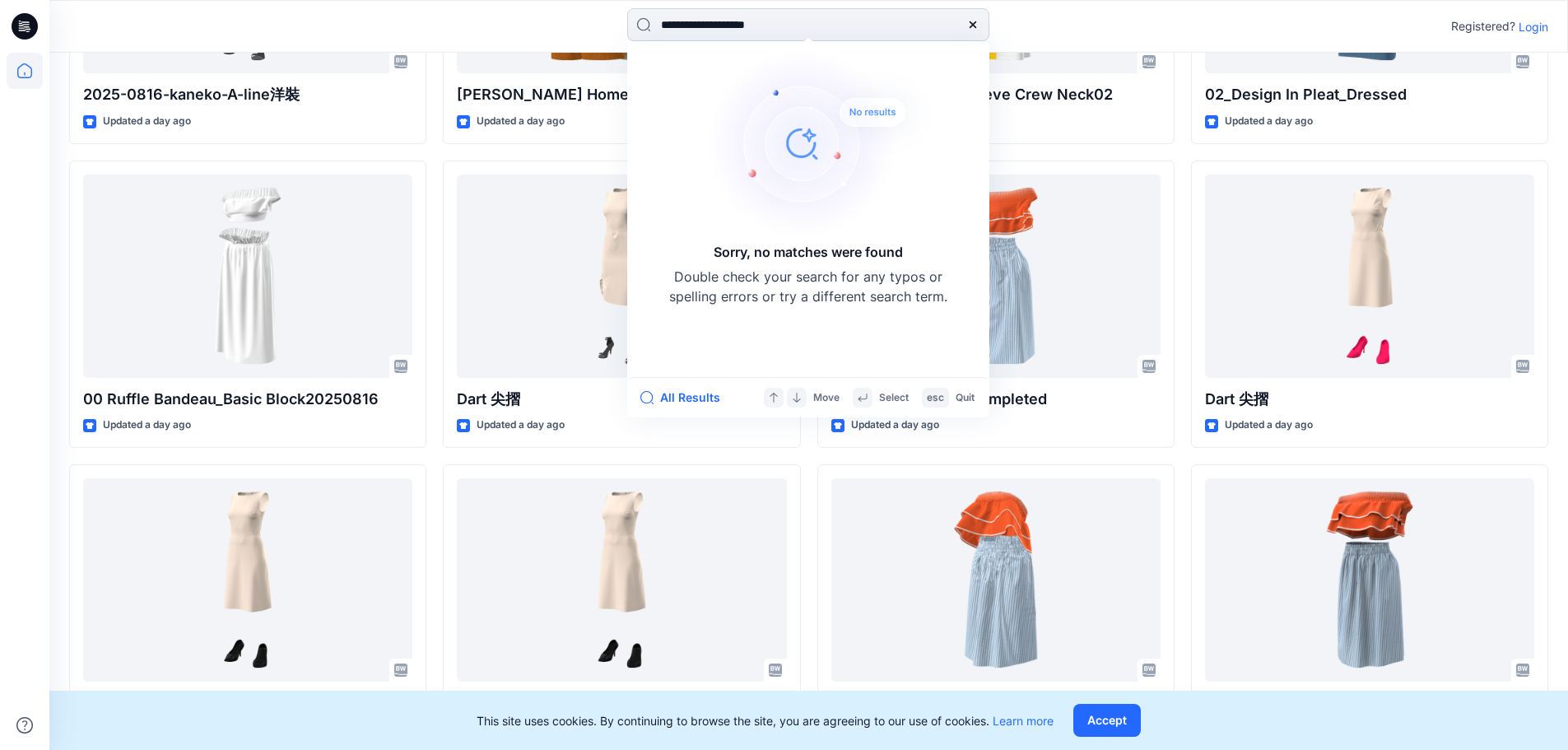
click at [790, 17] on input "**********" at bounding box center [808, 24] width 362 height 33
click at [782, 25] on input "**********" at bounding box center [808, 24] width 362 height 33
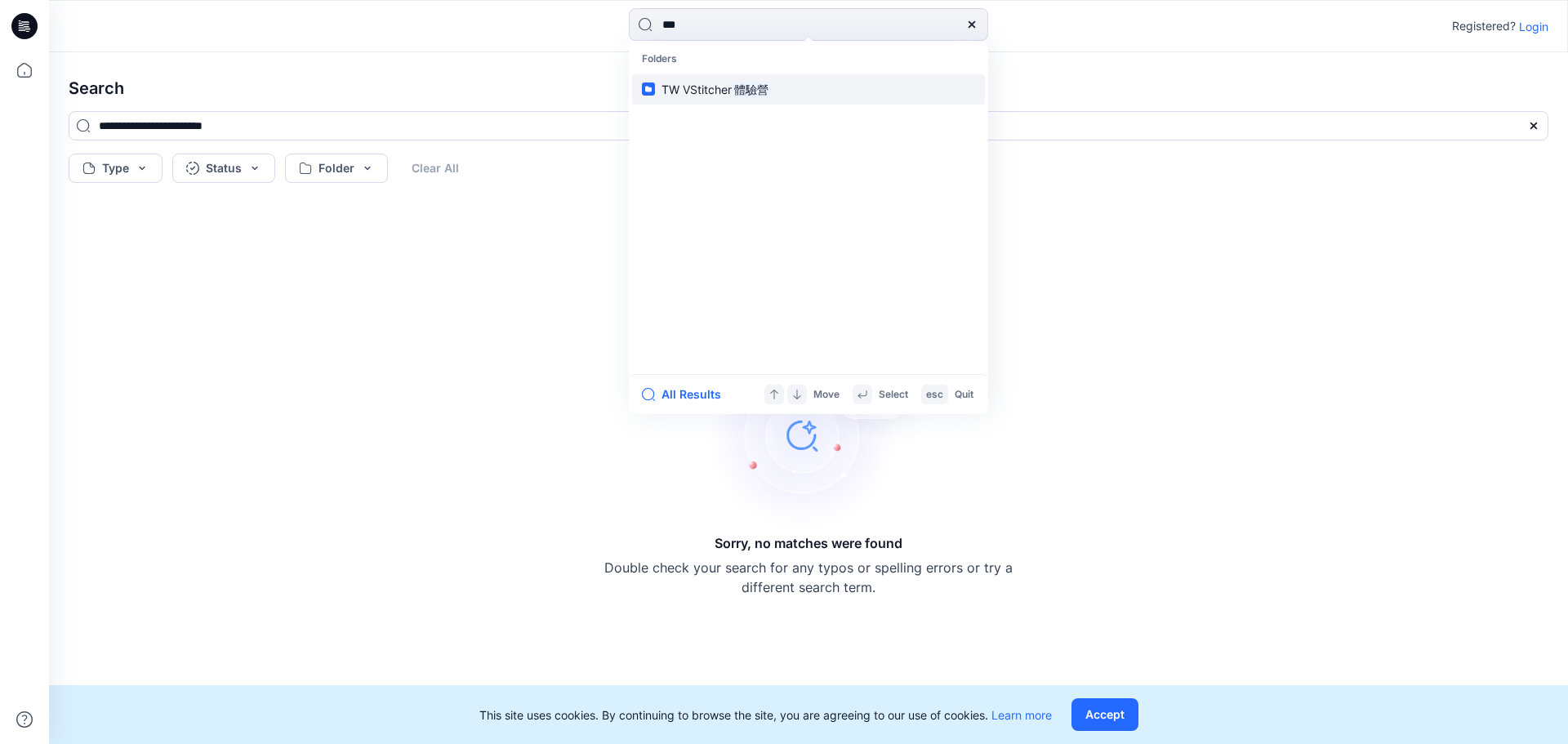
type input "***"
click at [704, 85] on span "TW VStitcher" at bounding box center [697, 90] width 70 height 14
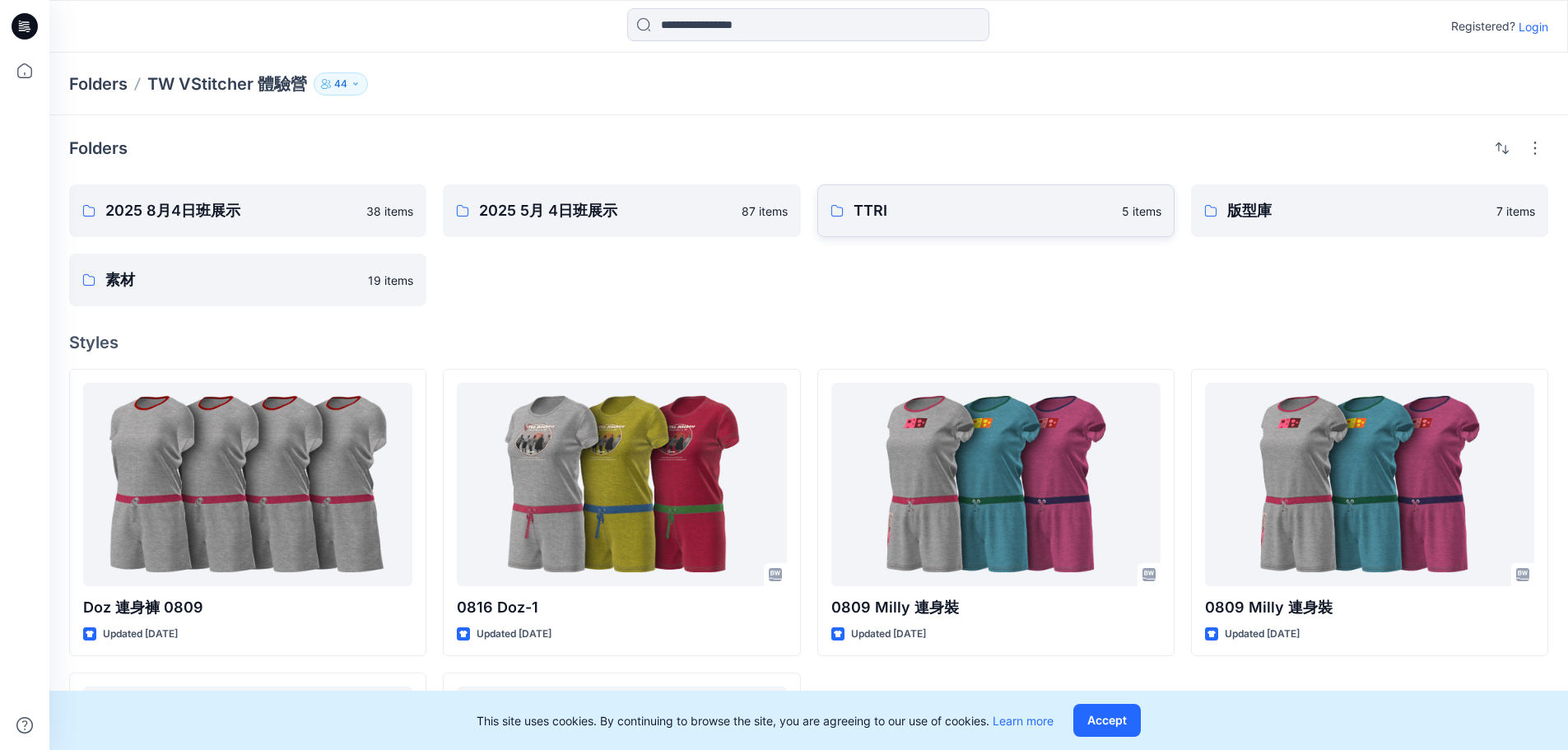
click at [873, 210] on p "TTRI" at bounding box center [983, 210] width 258 height 23
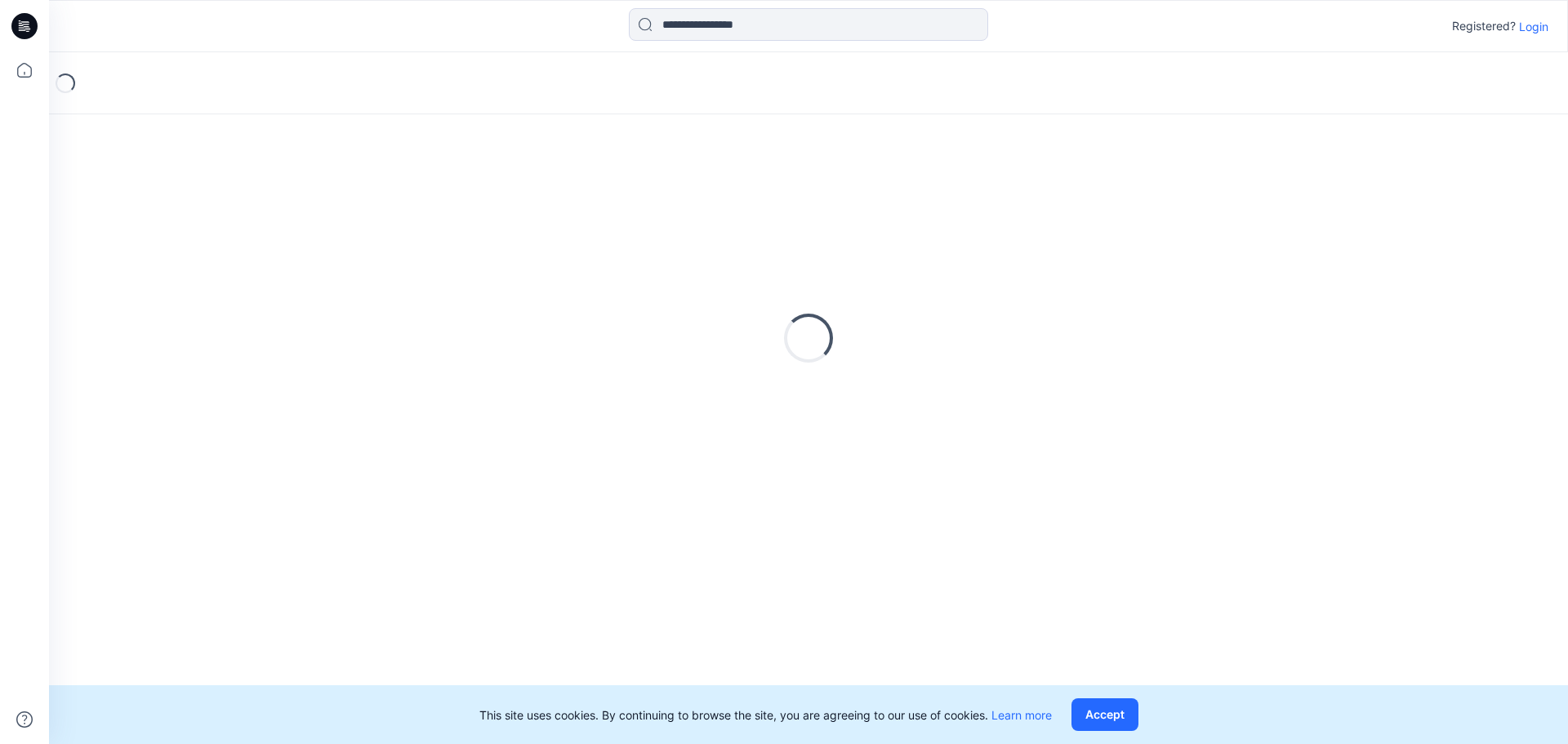
click at [866, 208] on div "Loading..." at bounding box center [808, 338] width 1479 height 408
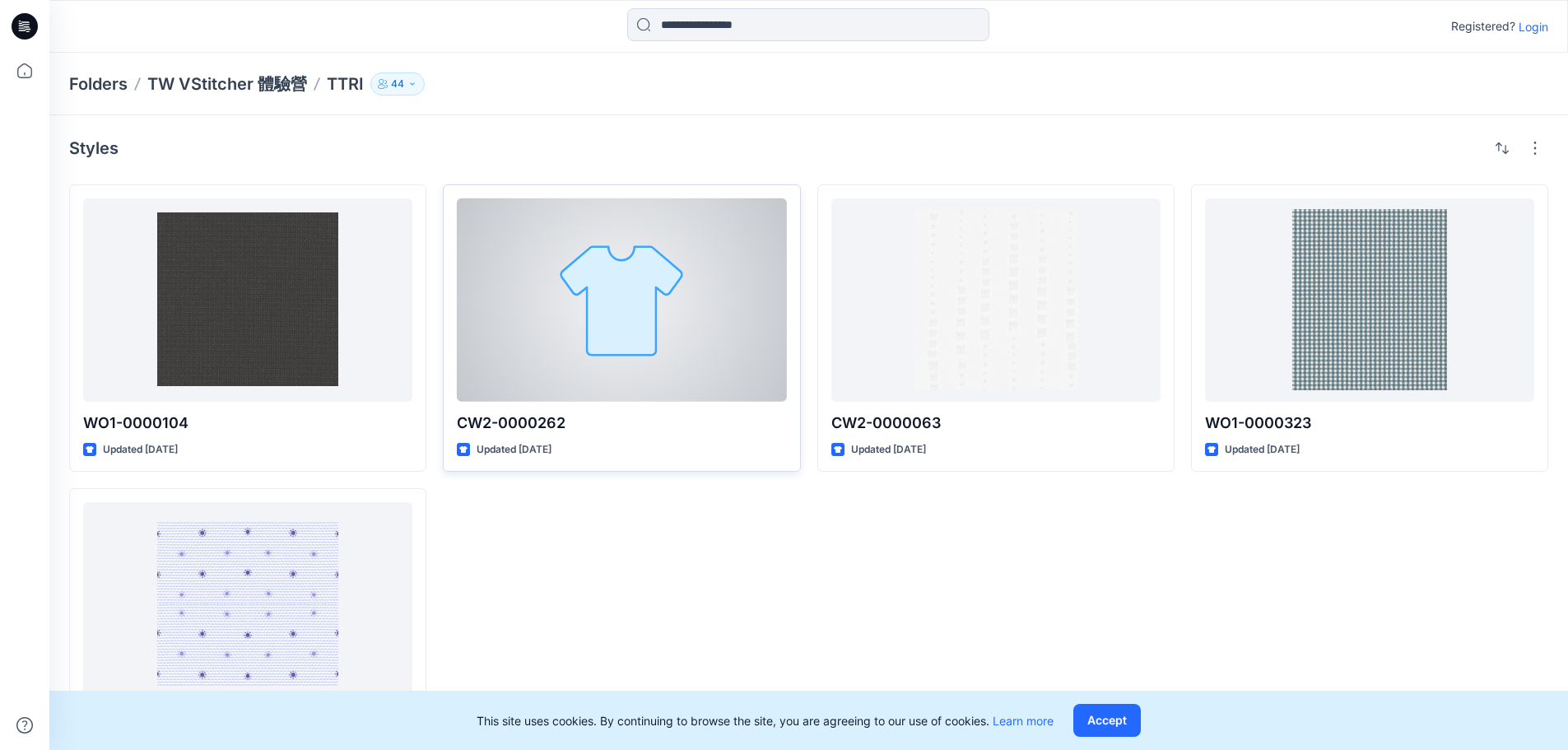
click at [641, 335] on div at bounding box center [622, 299] width 329 height 203
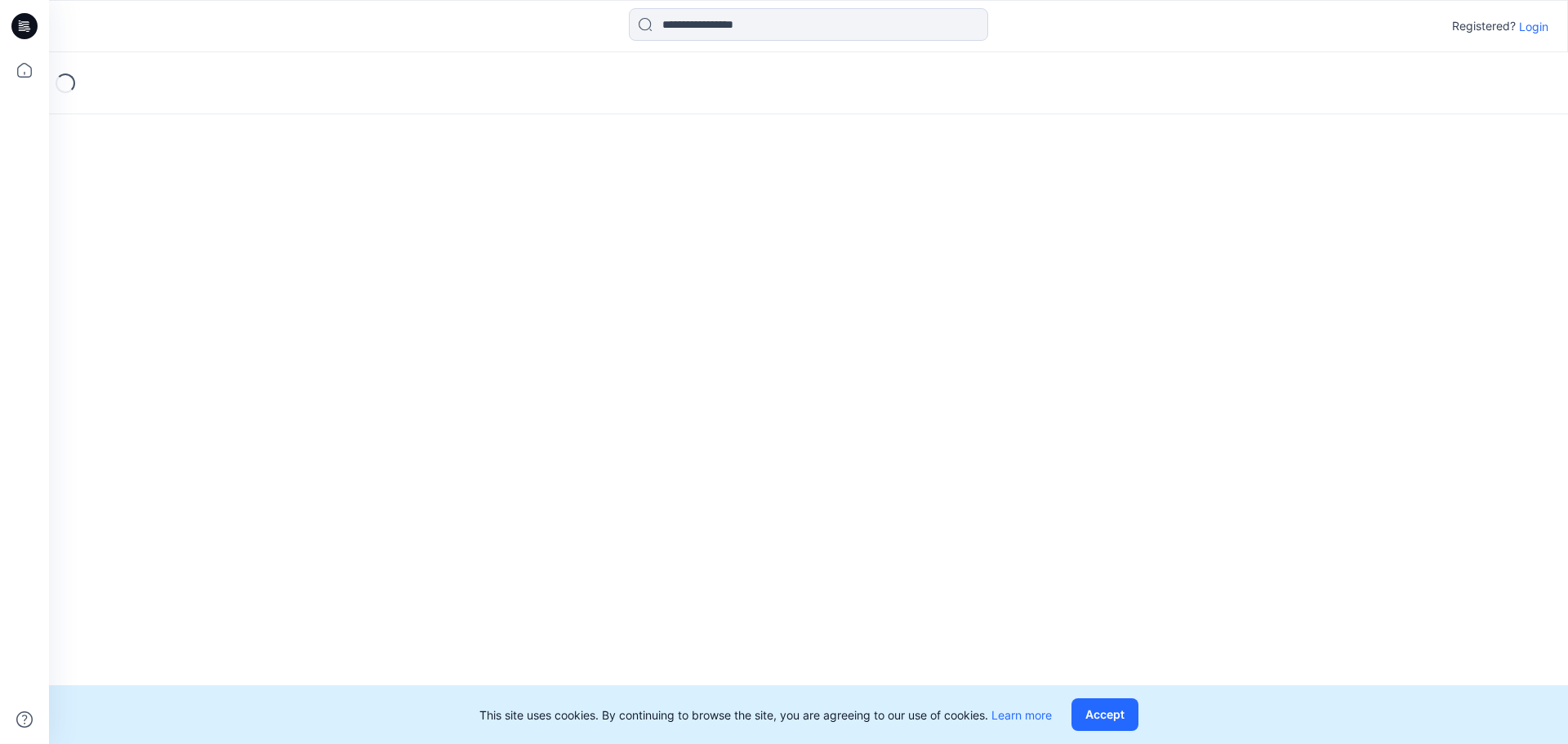
click at [636, 332] on div "Loading..." at bounding box center [808, 398] width 1519 height 692
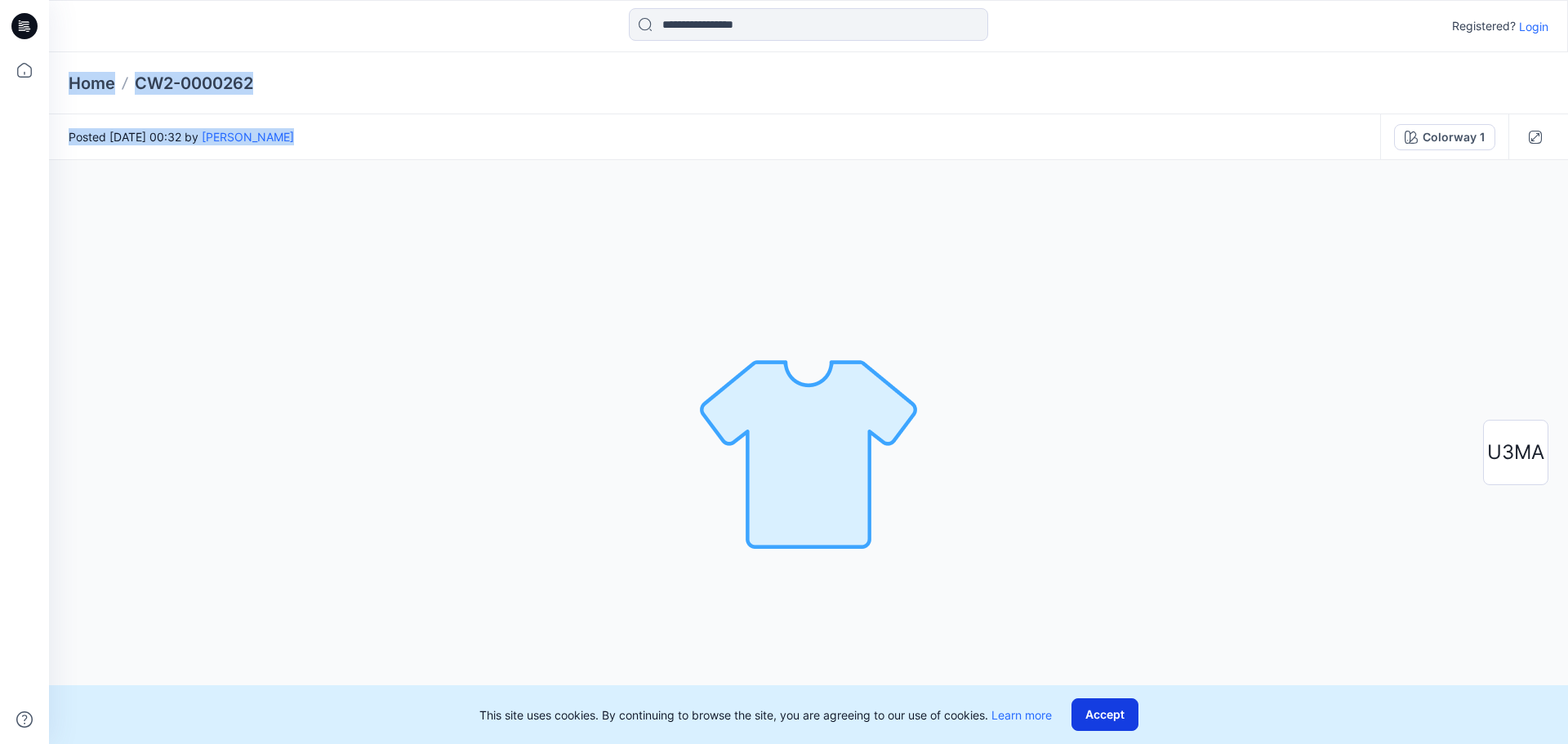
click at [1106, 716] on button "Accept" at bounding box center [1104, 714] width 67 height 33
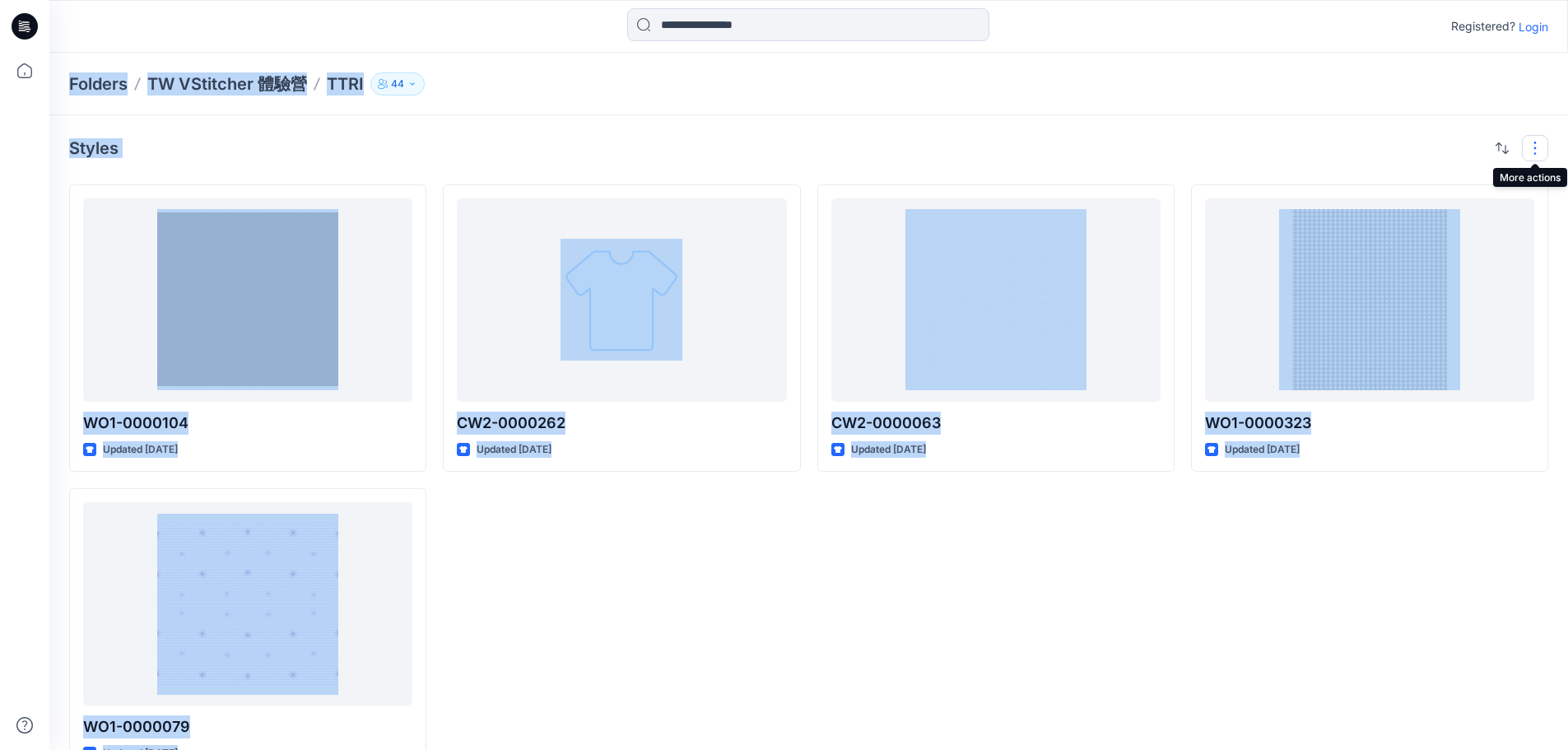
click at [1534, 146] on button "button" at bounding box center [1535, 148] width 26 height 26
click at [1440, 222] on p "Folder View" at bounding box center [1465, 220] width 104 height 19
click at [1439, 218] on p "Folder View" at bounding box center [1465, 220] width 104 height 19
click at [1440, 227] on p "Folder View" at bounding box center [1465, 220] width 104 height 19
click at [1448, 219] on p "Folder View" at bounding box center [1465, 220] width 104 height 19
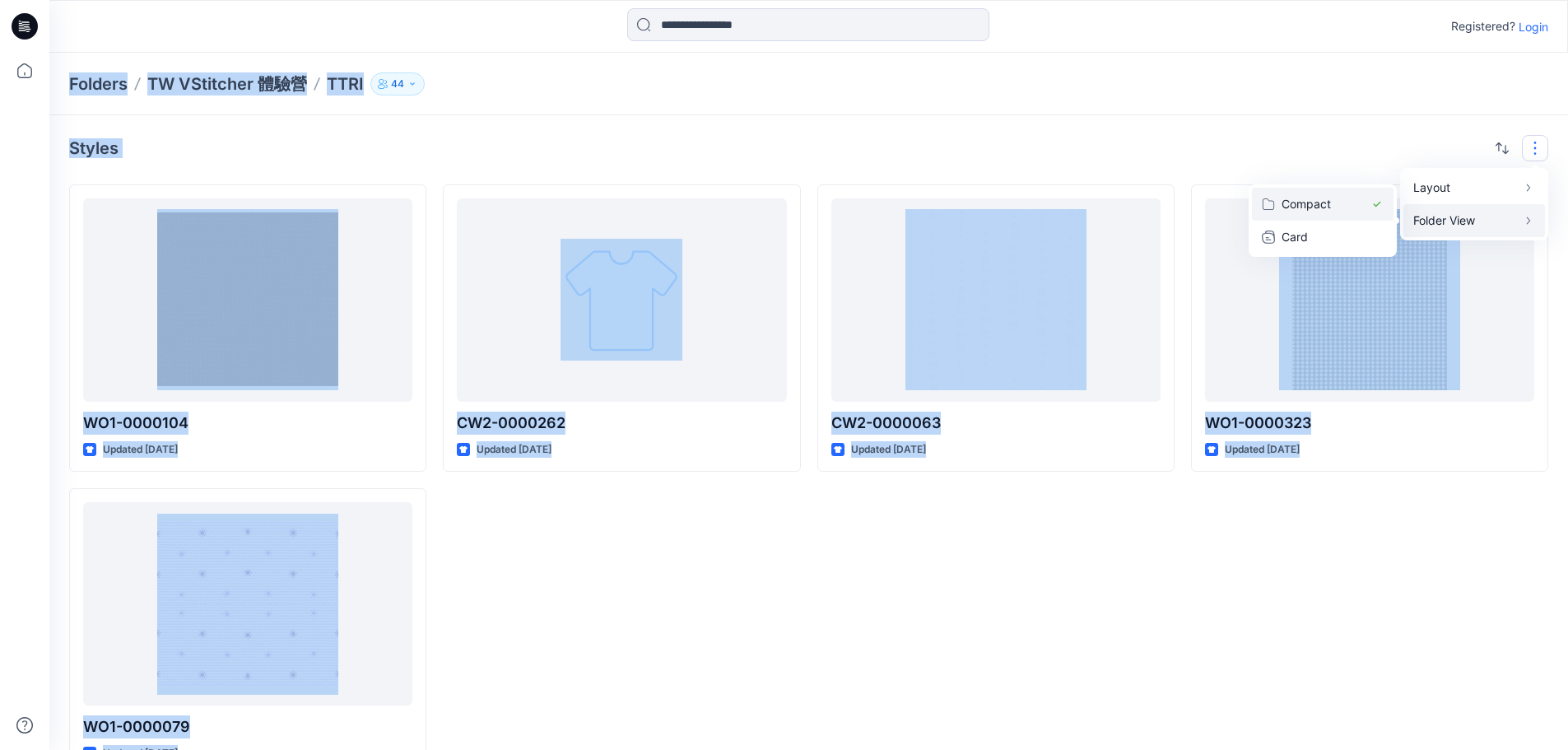
click at [1297, 202] on p "Compact" at bounding box center [1323, 203] width 83 height 19
click at [1528, 138] on button "button" at bounding box center [1535, 148] width 26 height 26
click at [1526, 141] on button "button" at bounding box center [1535, 148] width 26 height 26
click at [1526, 218] on icon "button" at bounding box center [1529, 221] width 13 height 13
click at [1435, 224] on p "Folder View" at bounding box center [1465, 220] width 104 height 19
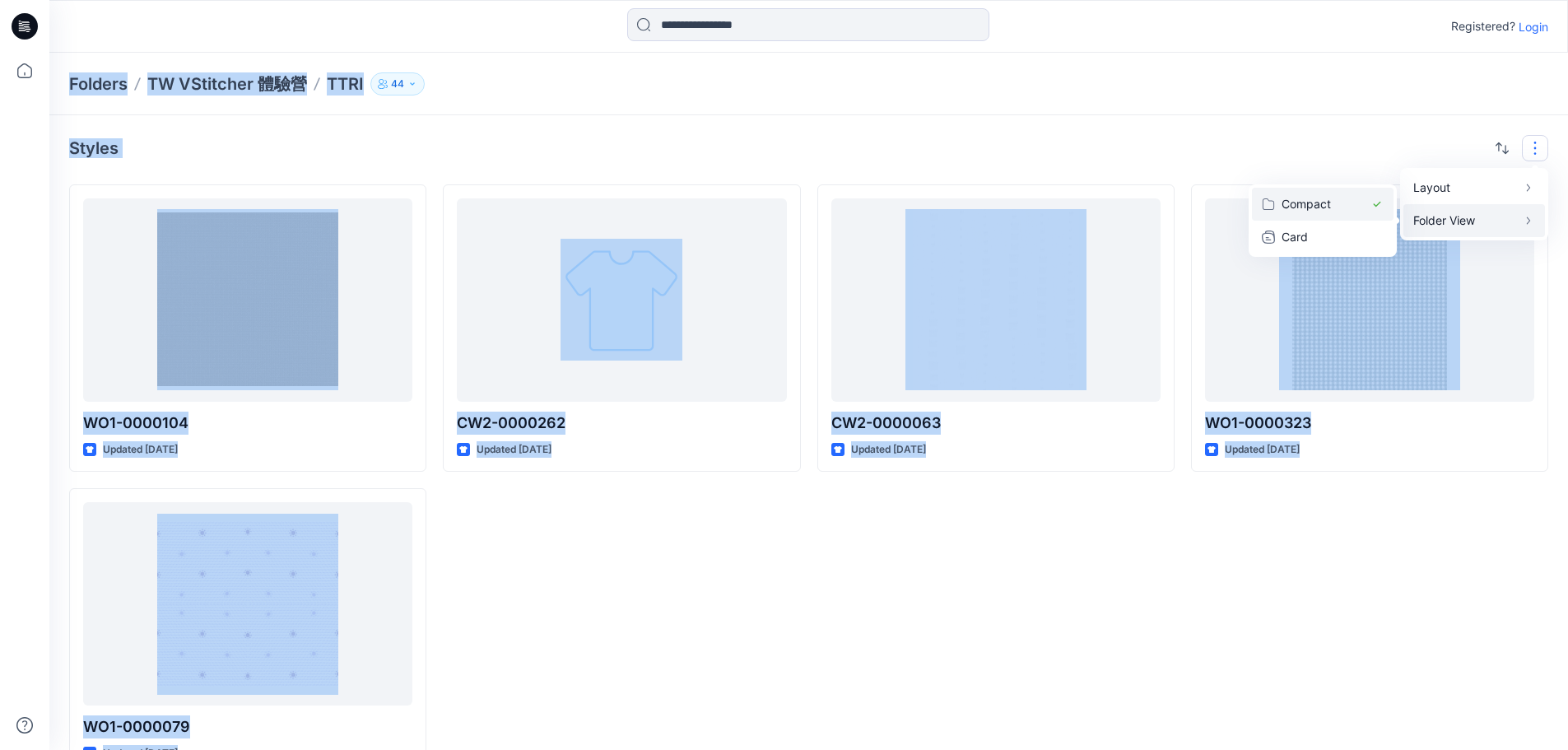
click at [1308, 202] on p "Compact" at bounding box center [1323, 203] width 83 height 19
drag, startPoint x: 784, startPoint y: 602, endPoint x: 729, endPoint y: 571, distance: 63.1
drag, startPoint x: 729, startPoint y: 571, endPoint x: 666, endPoint y: 564, distance: 63.4
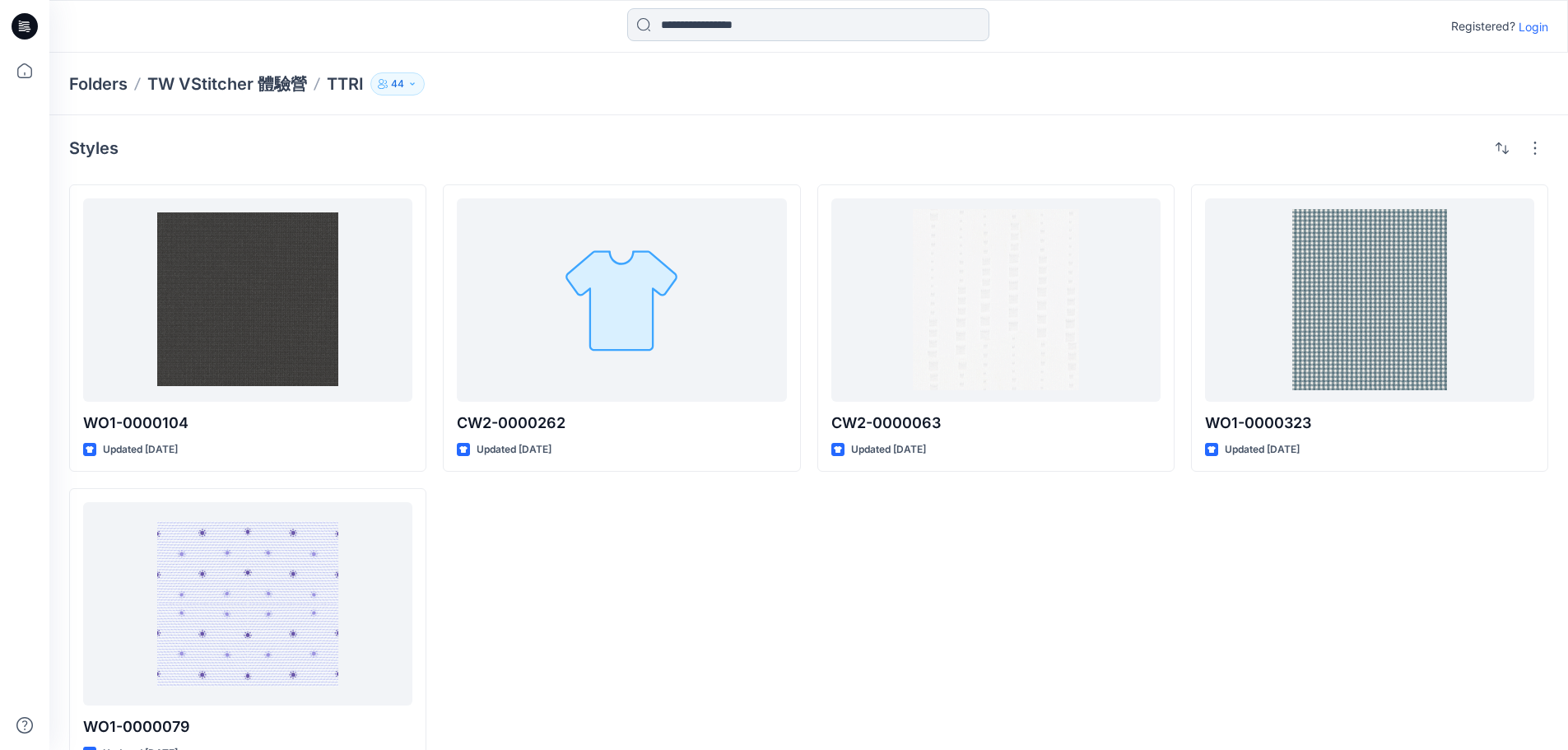
drag, startPoint x: 666, startPoint y: 564, endPoint x: 881, endPoint y: 39, distance: 567.3
click at [881, 39] on input at bounding box center [808, 24] width 362 height 33
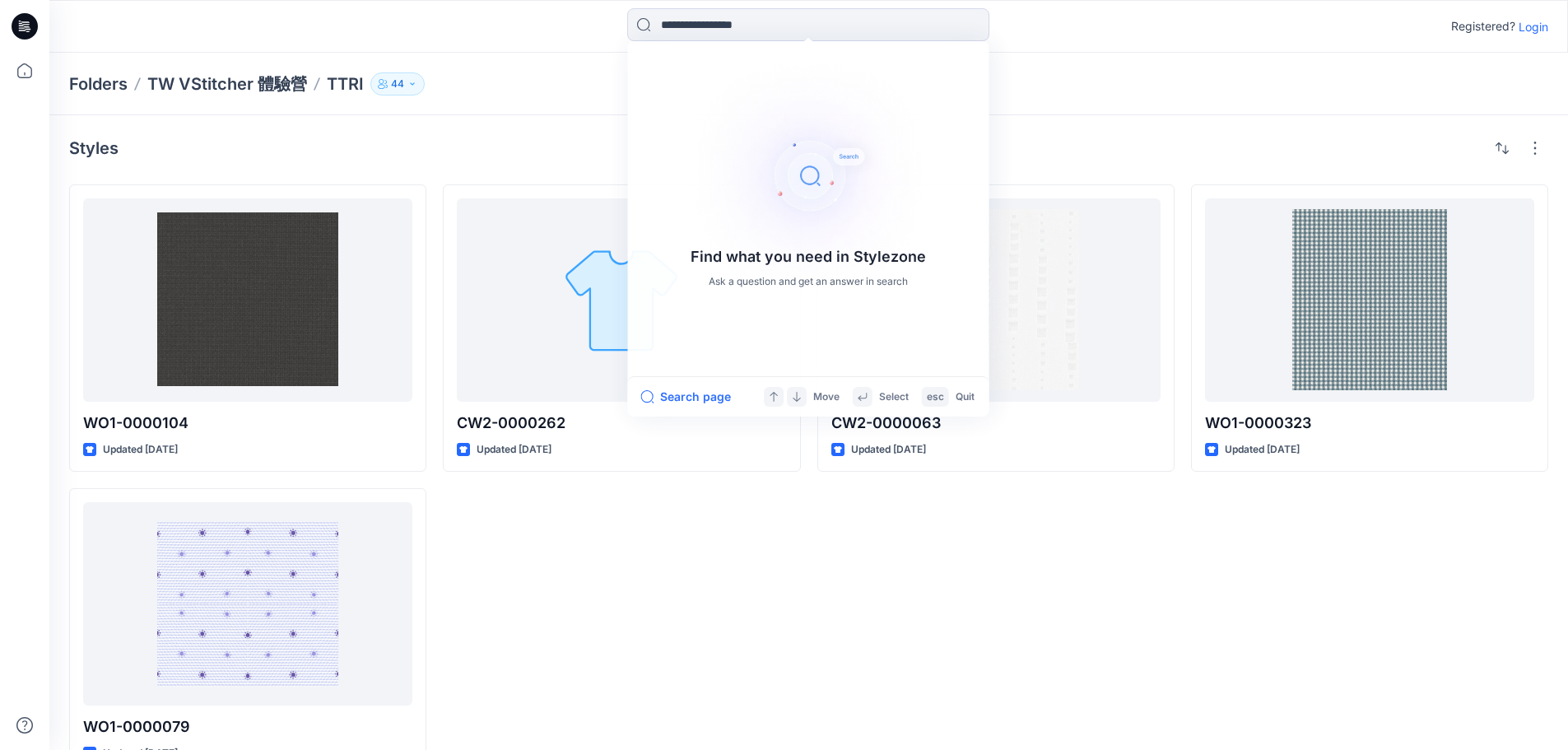
click at [657, 690] on div "CW2-0000262 Updated [DATE]" at bounding box center [622, 480] width 358 height 591
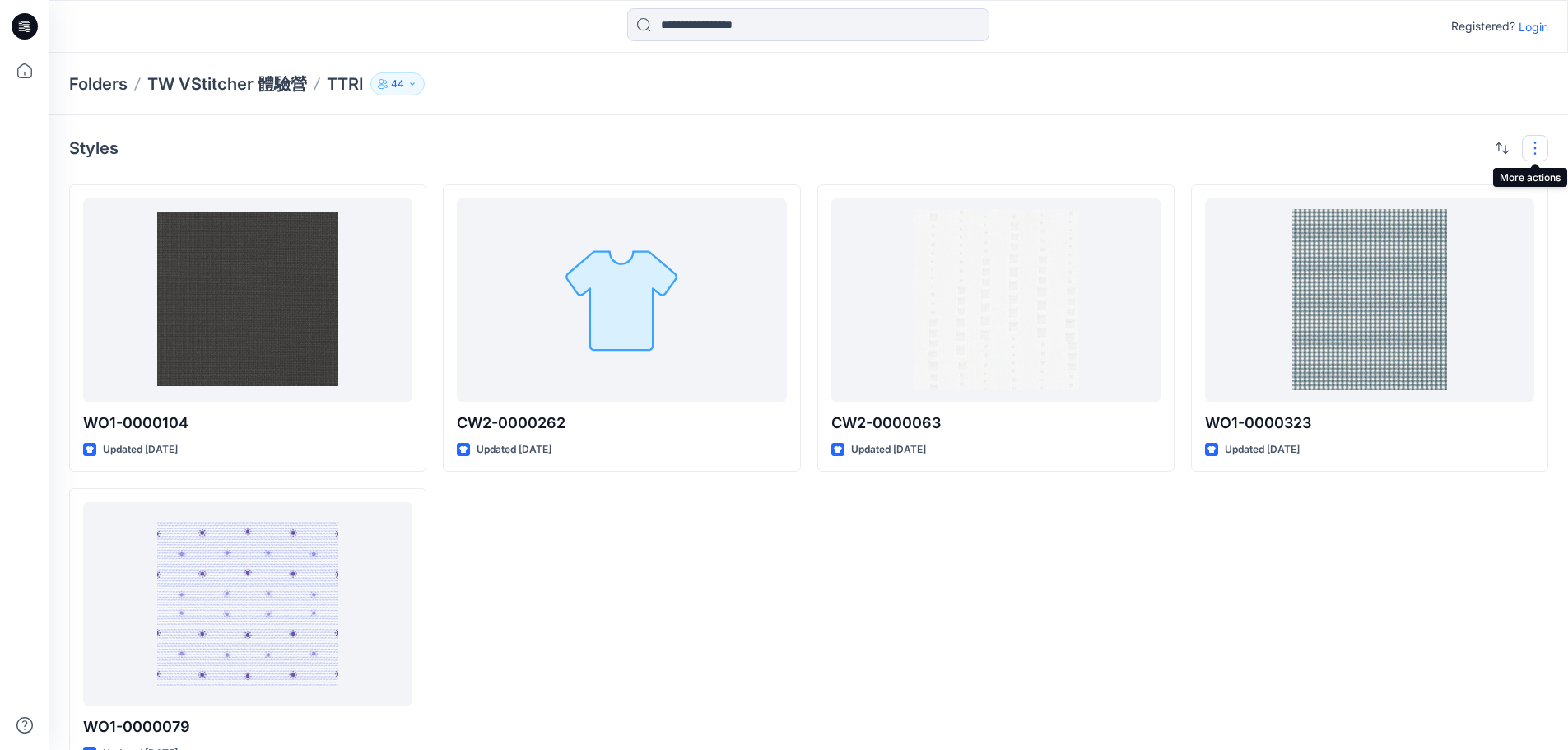
click at [1538, 142] on button "button" at bounding box center [1535, 148] width 26 height 26
click at [1441, 228] on p "Folder View" at bounding box center [1465, 220] width 104 height 19
click at [1436, 216] on p "Folder View" at bounding box center [1465, 220] width 104 height 19
click at [1524, 211] on button "Folder View" at bounding box center [1474, 220] width 142 height 33
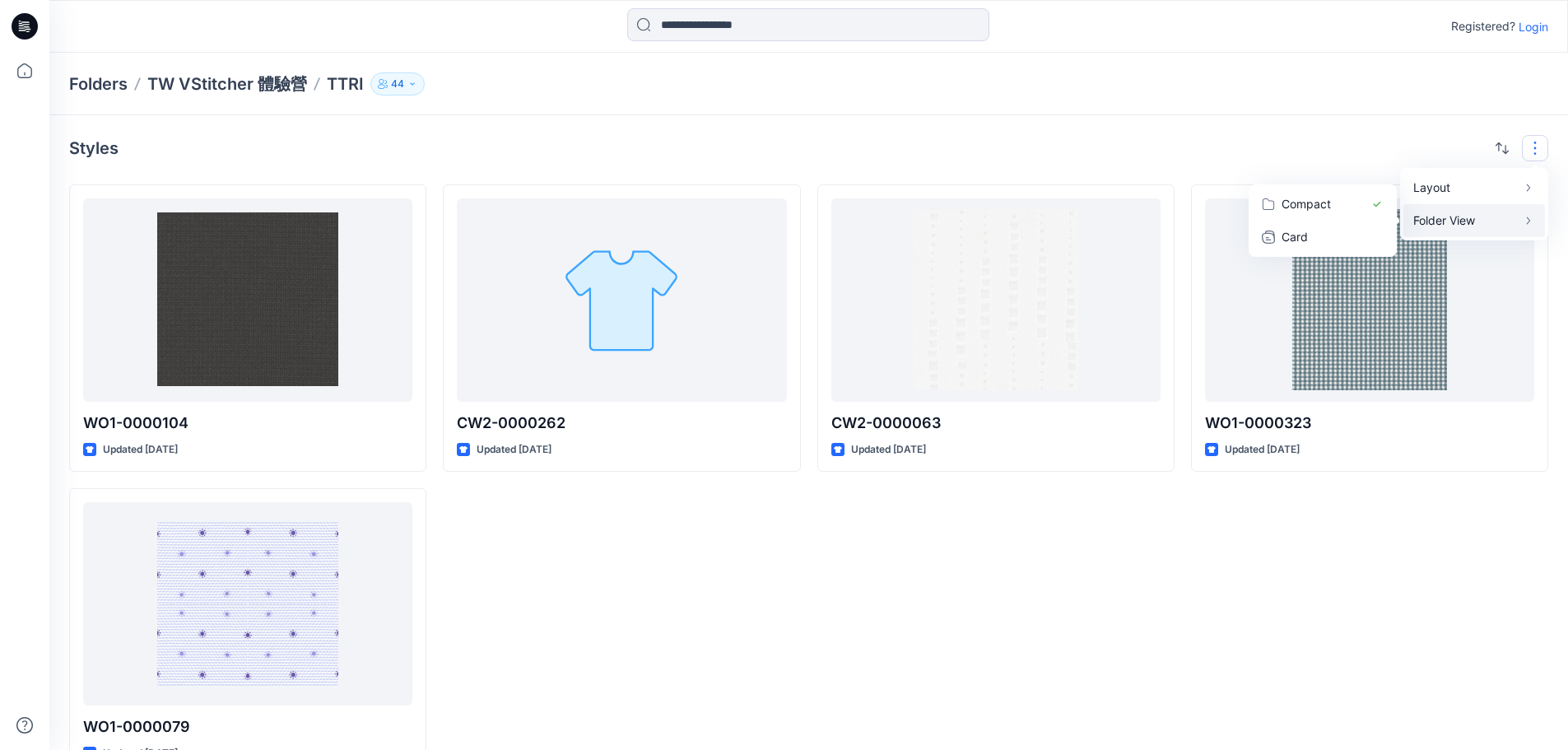
click at [1524, 216] on icon "button" at bounding box center [1529, 221] width 13 height 13
click at [1291, 192] on button "Compact" at bounding box center [1323, 204] width 142 height 33
click at [1290, 201] on p "Compact" at bounding box center [1323, 203] width 83 height 19
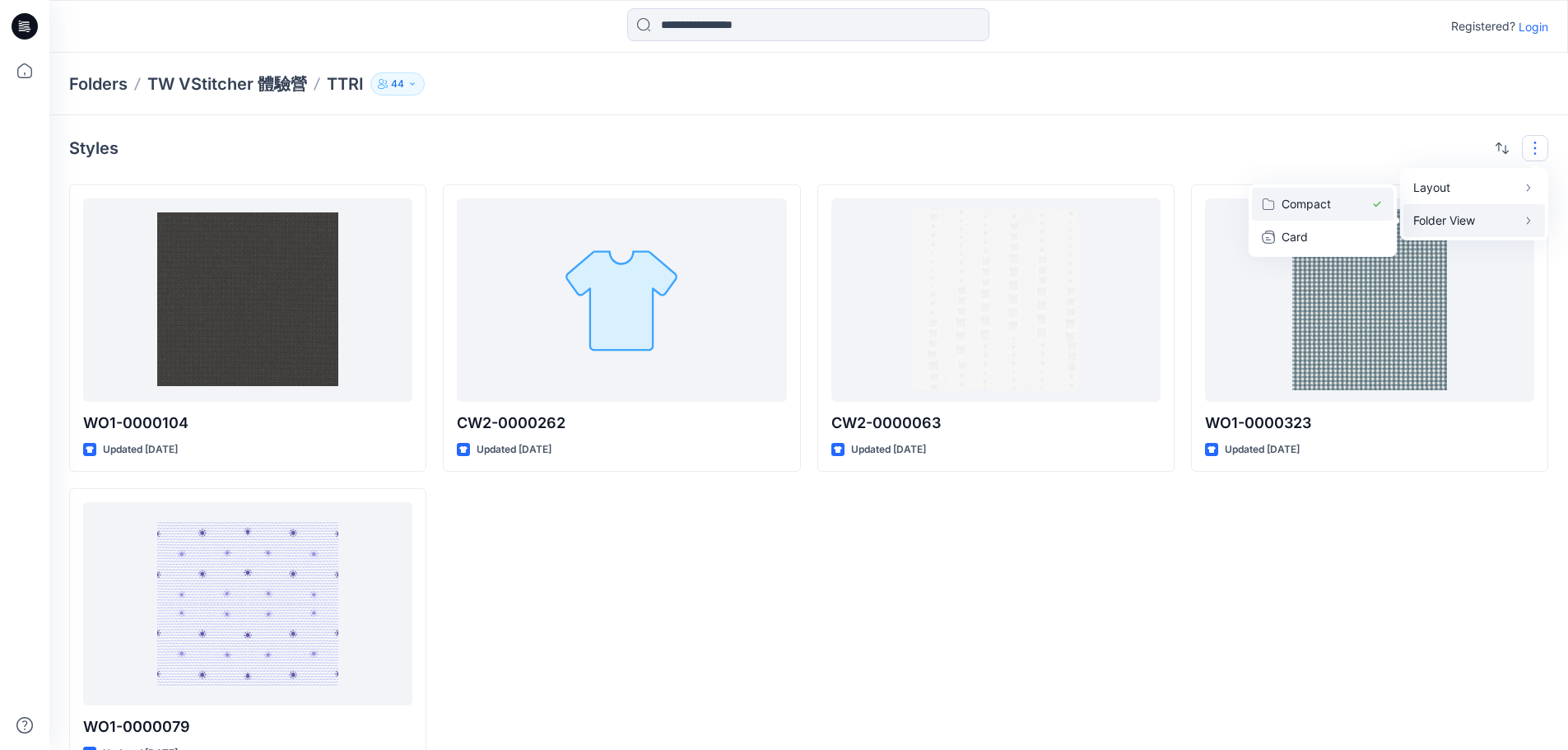
click at [1290, 201] on p "Compact" at bounding box center [1323, 203] width 83 height 19
drag, startPoint x: 775, startPoint y: 565, endPoint x: 596, endPoint y: 291, distance: 327.3
click at [596, 291] on div at bounding box center [622, 299] width 329 height 203
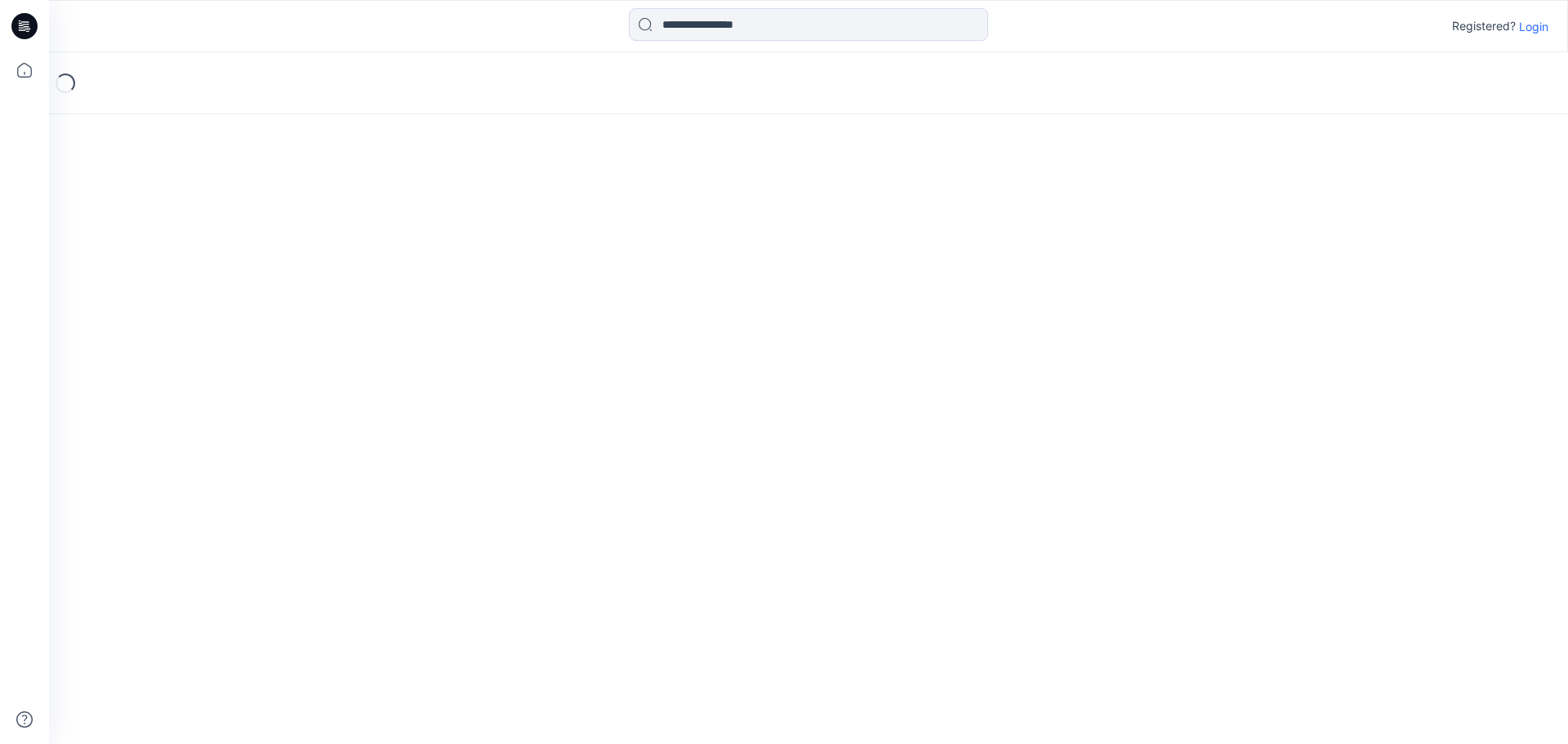
click at [592, 289] on div "Loading..." at bounding box center [808, 398] width 1519 height 692
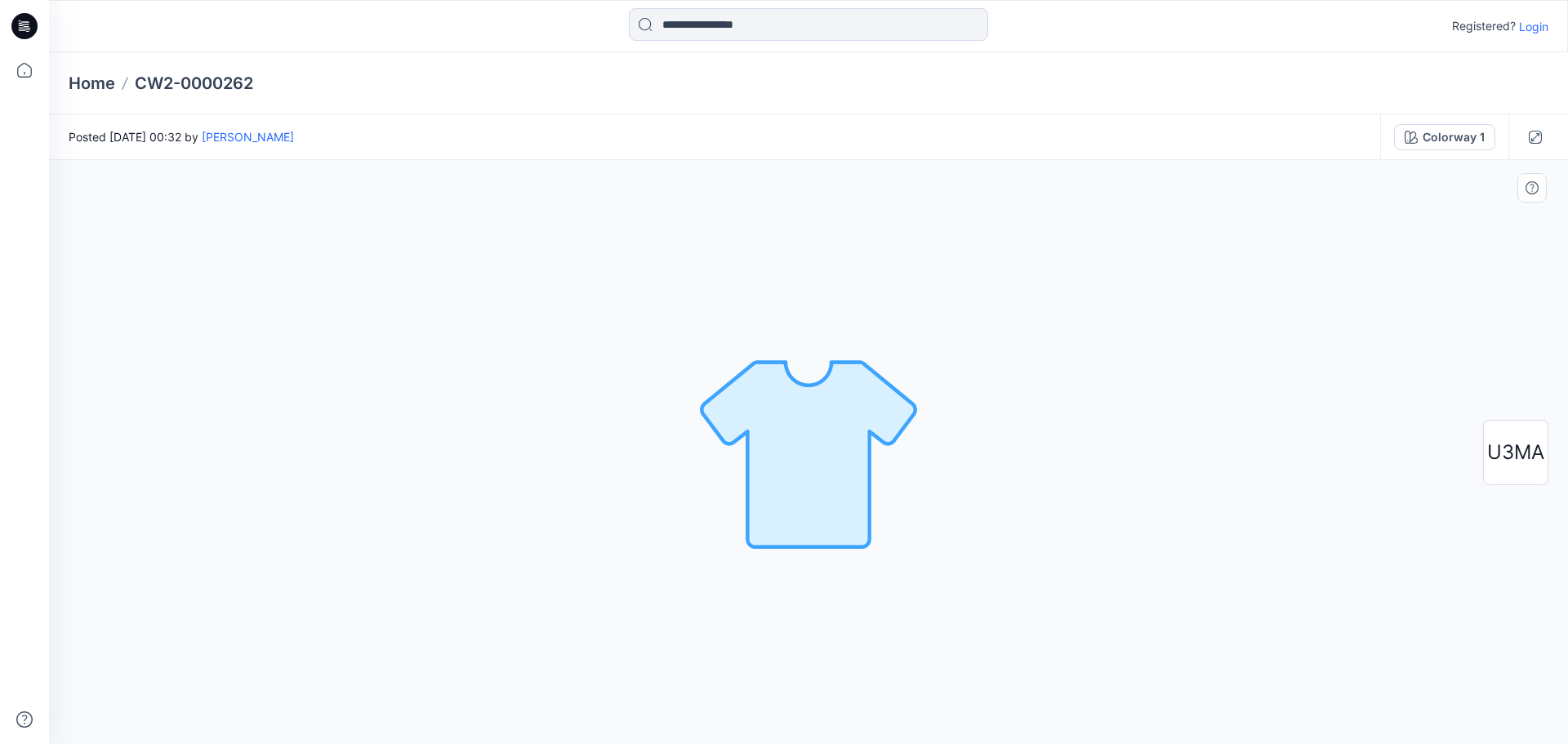
drag, startPoint x: 1007, startPoint y: 439, endPoint x: 375, endPoint y: 177, distance: 684.2
click at [375, 177] on div "Colorway 1 Loading... Material Properties Loading..." at bounding box center [808, 452] width 1519 height 584
drag, startPoint x: 580, startPoint y: 254, endPoint x: 560, endPoint y: 238, distance: 25.6
click at [576, 251] on div "Colorway 1 Loading... Material Properties Loading..." at bounding box center [808, 452] width 1519 height 584
